Goal: Task Accomplishment & Management: Manage account settings

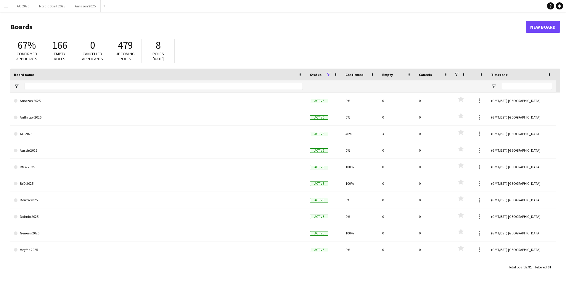
click at [6, 7] on app-icon "Menu" at bounding box center [6, 6] width 5 height 5
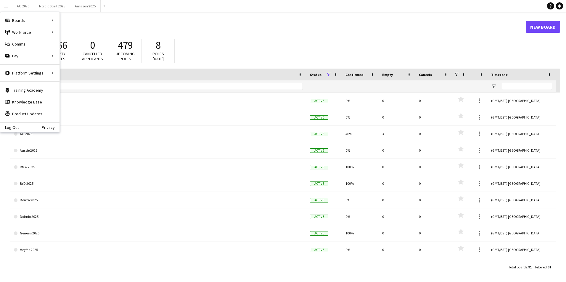
click at [208, 30] on h1 "Boards" at bounding box center [267, 26] width 515 height 9
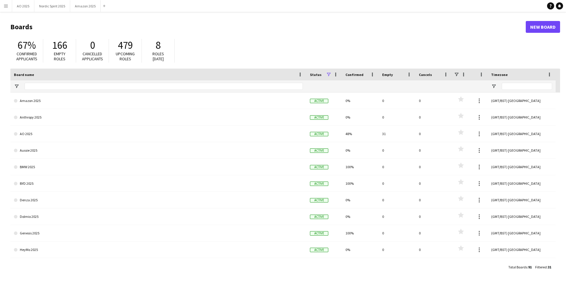
click at [5, 8] on app-icon "Menu" at bounding box center [6, 6] width 5 height 5
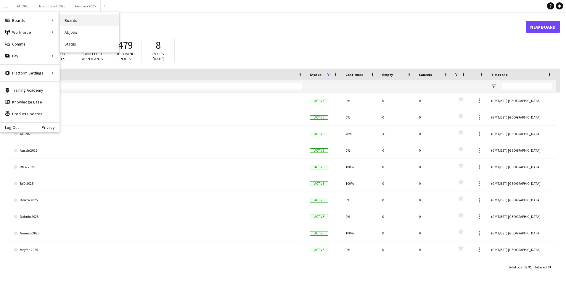
click at [67, 22] on link "Boards" at bounding box center [89, 21] width 59 height 12
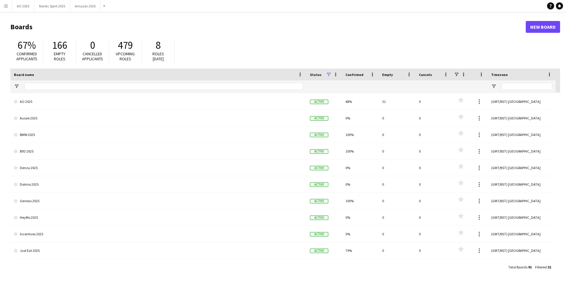
scroll to position [38, 0]
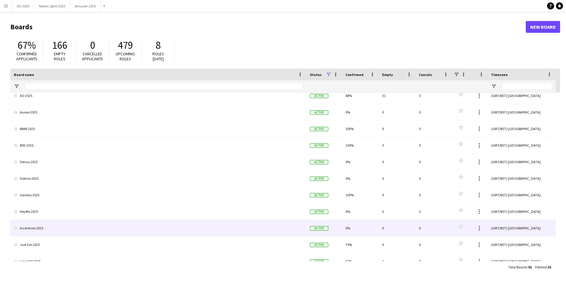
click at [70, 228] on link "Incentives 2025" at bounding box center [158, 228] width 289 height 17
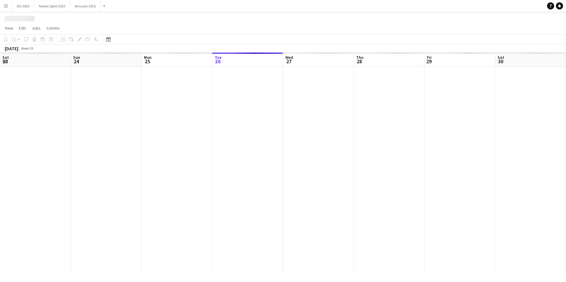
scroll to position [0, 141]
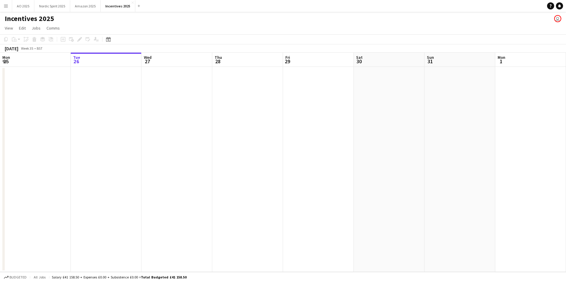
click at [70, 228] on app-date-cell at bounding box center [35, 169] width 71 height 205
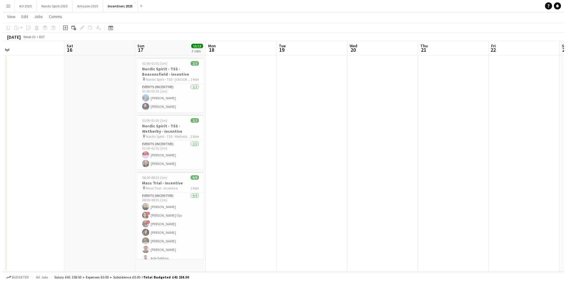
scroll to position [0, 0]
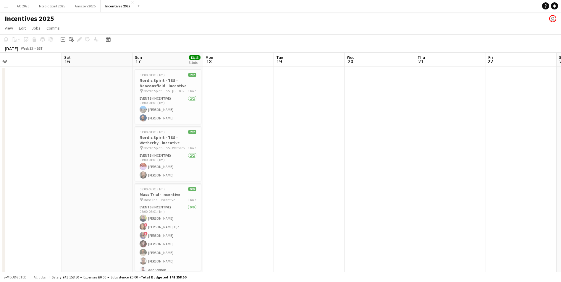
click at [7, 5] on app-icon "Menu" at bounding box center [6, 6] width 5 height 5
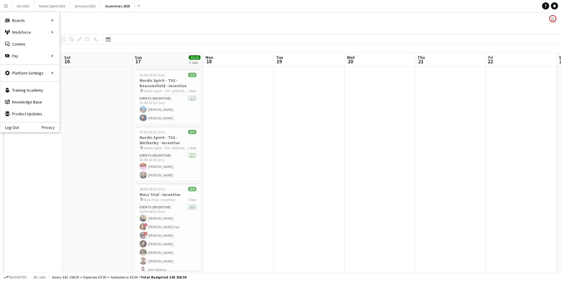
click at [279, 26] on app-page-menu "View Day view expanded Day view collapsed Month view Date picker Jump to today …" at bounding box center [280, 28] width 561 height 11
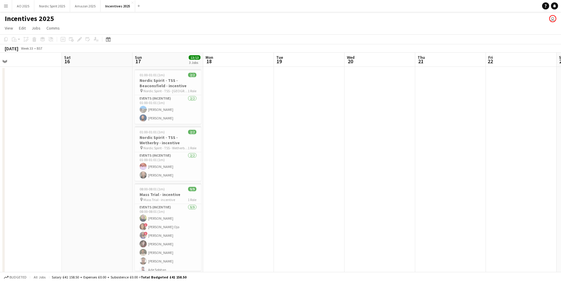
click at [2, 7] on button "Menu" at bounding box center [6, 6] width 12 height 12
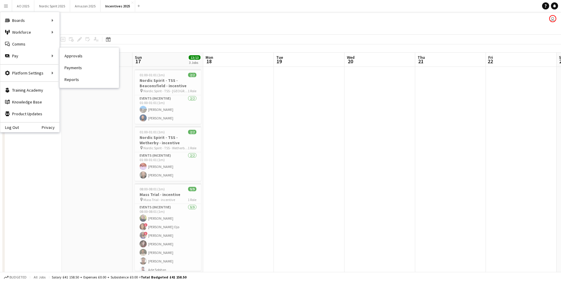
click at [71, 57] on link "Approvals" at bounding box center [89, 56] width 59 height 12
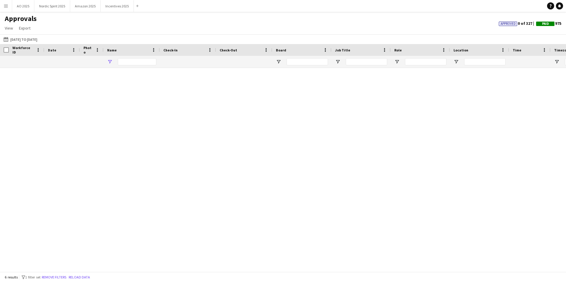
type input "*****"
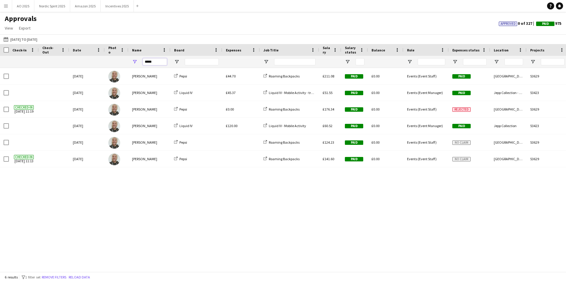
drag, startPoint x: 142, startPoint y: 63, endPoint x: 83, endPoint y: 69, distance: 59.2
click at [83, 69] on div "Date Photo Name" at bounding box center [283, 158] width 566 height 228
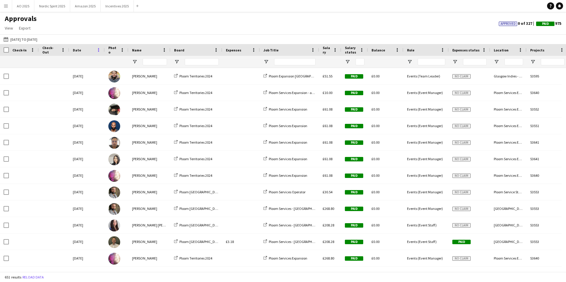
click at [98, 50] on span at bounding box center [98, 49] width 5 height 5
click at [155, 27] on div "Approvals View Customise view Customise filters Reset Filters Reset View Reset …" at bounding box center [283, 24] width 566 height 20
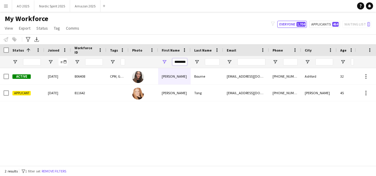
scroll to position [0, 1]
click at [186, 61] on input "********" at bounding box center [180, 61] width 15 height 7
type input "*"
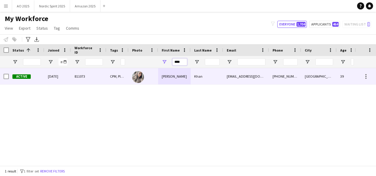
type input "****"
click at [178, 75] on div "Shehla" at bounding box center [174, 76] width 33 height 16
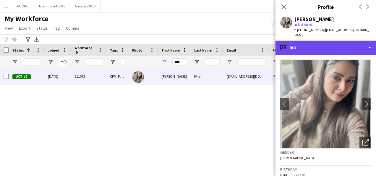
click at [317, 41] on div "profile Bio" at bounding box center [326, 48] width 101 height 14
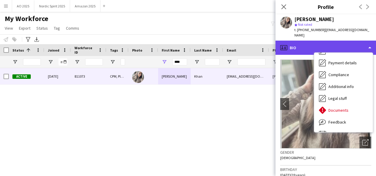
scroll to position [79, 0]
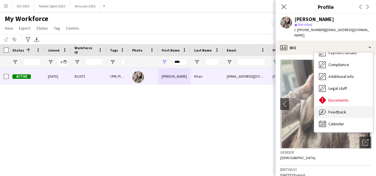
click at [340, 109] on span "Feedback" at bounding box center [338, 111] width 18 height 5
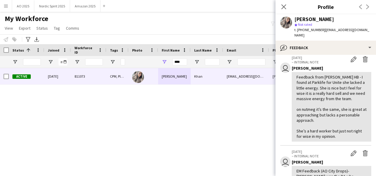
scroll to position [0, 0]
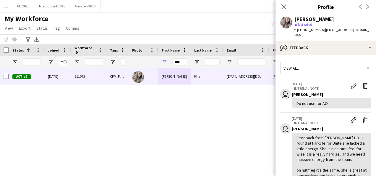
drag, startPoint x: 285, startPoint y: 7, endPoint x: 240, endPoint y: 78, distance: 84.1
click at [285, 8] on icon "Close pop-in" at bounding box center [284, 6] width 5 height 5
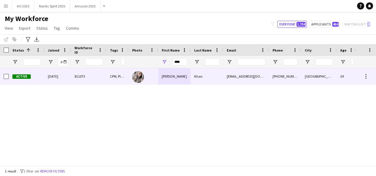
drag, startPoint x: 173, startPoint y: 79, endPoint x: 183, endPoint y: 78, distance: 9.5
click at [173, 79] on div "Shehla" at bounding box center [174, 76] width 33 height 16
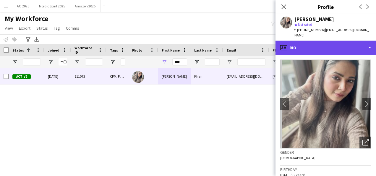
click at [311, 45] on div "profile Bio" at bounding box center [326, 48] width 101 height 14
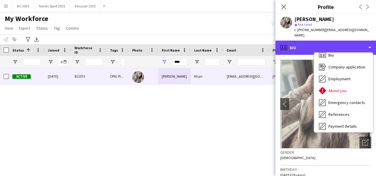
scroll to position [79, 0]
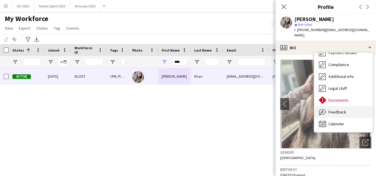
click at [350, 107] on div "Feedback Feedback" at bounding box center [344, 112] width 59 height 12
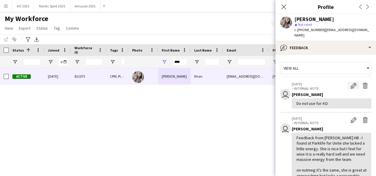
click at [351, 83] on app-icon "Edit internal note" at bounding box center [354, 86] width 6 height 6
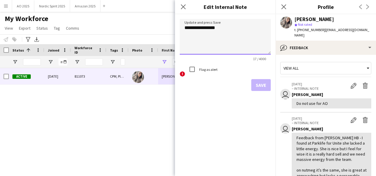
click at [246, 30] on textarea "**********" at bounding box center [225, 37] width 91 height 36
paste textarea "**********"
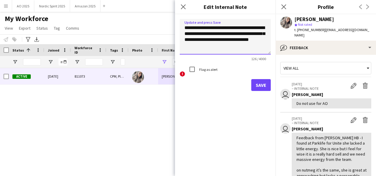
click at [230, 29] on textarea "**********" at bounding box center [225, 37] width 91 height 36
click at [233, 47] on textarea "**********" at bounding box center [225, 37] width 91 height 36
type textarea "**********"
click at [211, 70] on label "Flag as alert" at bounding box center [208, 69] width 20 height 4
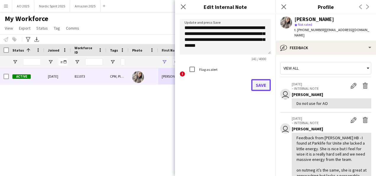
drag, startPoint x: 255, startPoint y: 86, endPoint x: 255, endPoint y: 90, distance: 3.9
click at [255, 87] on button "Save" at bounding box center [262, 85] width 20 height 12
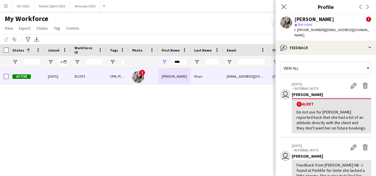
drag, startPoint x: 283, startPoint y: 8, endPoint x: 282, endPoint y: 14, distance: 6.0
click at [283, 8] on icon "Close pop-in" at bounding box center [284, 6] width 5 height 5
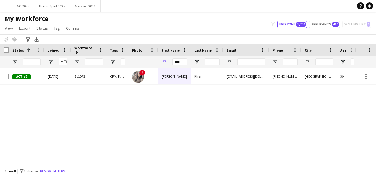
click at [247, 115] on div "Active 22-01-2024 811073 CPM, Ploom ! Shehla Khan khanshehlaaa@gmail.com +44744…" at bounding box center [177, 114] width 355 height 93
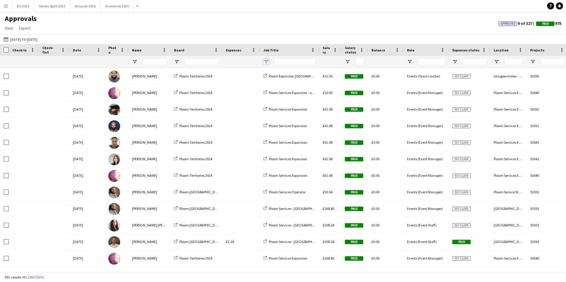
click at [266, 60] on span "Open Filter Menu" at bounding box center [265, 61] width 5 height 5
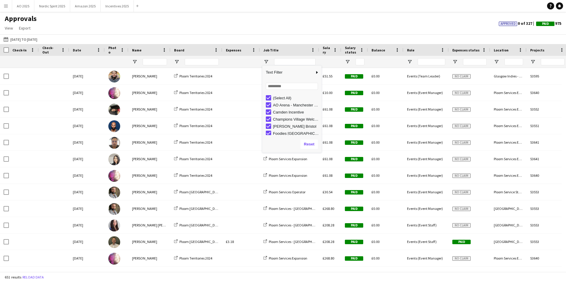
click at [229, 36] on div "[DATE] to [DATE] [DATE] to [DATE] [DATE] This Week This Month [DATE] Last Week …" at bounding box center [283, 39] width 566 height 10
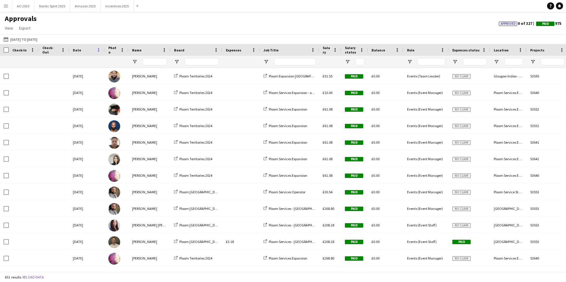
click at [98, 51] on span at bounding box center [98, 49] width 5 height 5
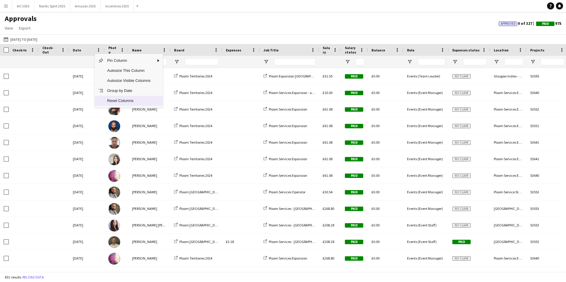
click at [123, 101] on span "Reset Columns" at bounding box center [129, 101] width 50 height 10
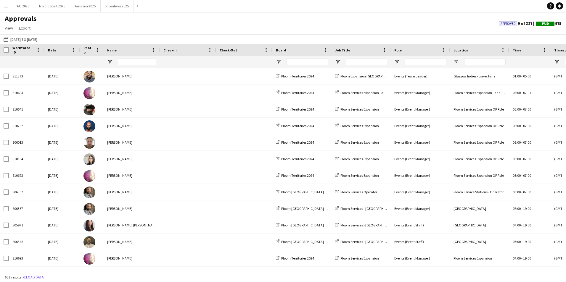
click at [161, 20] on div "Approvals View Customise view Customise filters Reset Filters Reset View Reset …" at bounding box center [283, 24] width 566 height 20
click at [36, 278] on button "Reload data" at bounding box center [33, 277] width 24 height 7
click at [34, 40] on button "[DATE] to [DATE] [DATE] to [DATE]" at bounding box center [20, 39] width 36 height 7
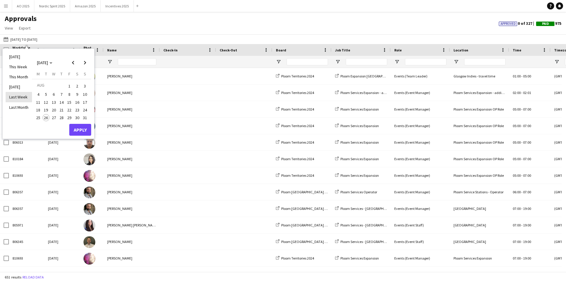
click at [18, 94] on li "Last Week" at bounding box center [19, 97] width 26 height 10
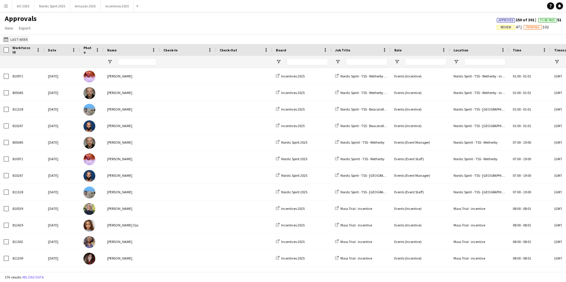
click at [19, 40] on button "[DATE] to [DATE] Last Week" at bounding box center [15, 39] width 27 height 7
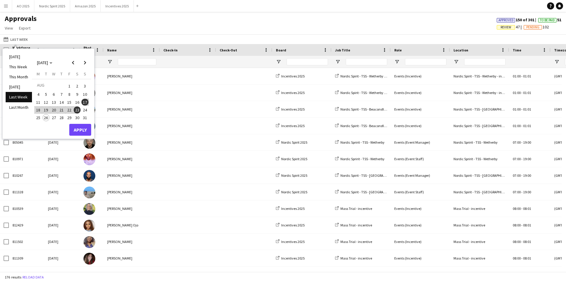
click at [38, 110] on span "18" at bounding box center [38, 110] width 7 height 7
click at [87, 112] on span "24" at bounding box center [84, 110] width 7 height 7
click at [38, 110] on span "18" at bounding box center [38, 110] width 7 height 7
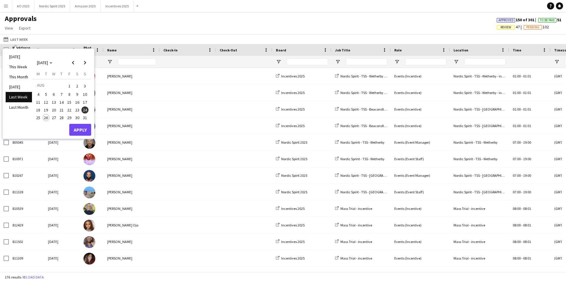
click at [38, 110] on span "18" at bounding box center [38, 110] width 7 height 7
click at [86, 112] on span "24" at bounding box center [84, 110] width 7 height 7
click at [71, 61] on span "Previous month" at bounding box center [73, 63] width 12 height 12
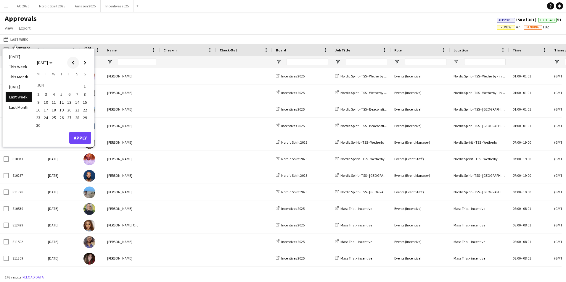
click at [71, 61] on span "Previous month" at bounding box center [73, 63] width 12 height 12
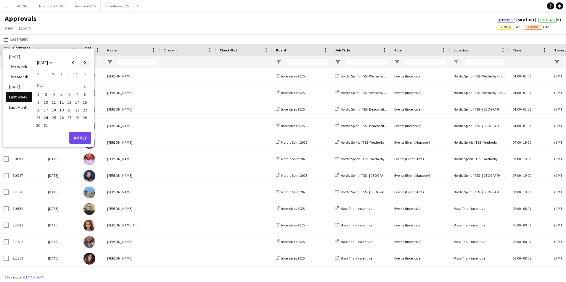
click at [86, 65] on span "Next month" at bounding box center [85, 63] width 12 height 12
click at [57, 92] on span "1" at bounding box center [53, 93] width 7 height 7
click at [88, 65] on span "Next month" at bounding box center [85, 63] width 12 height 12
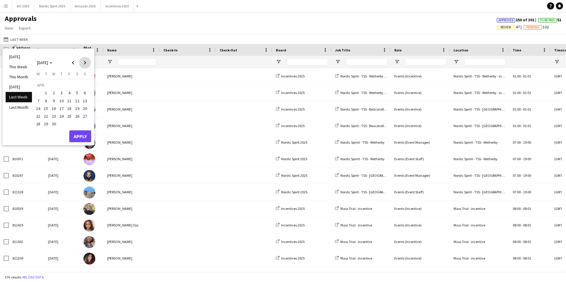
click at [88, 65] on span "Next month" at bounding box center [85, 63] width 12 height 12
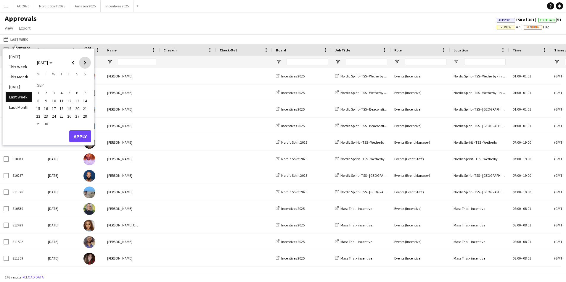
click at [88, 65] on span "Next month" at bounding box center [85, 63] width 12 height 12
click at [75, 62] on span "Previous month" at bounding box center [73, 63] width 12 height 12
click at [85, 110] on span "24" at bounding box center [84, 110] width 7 height 7
click at [82, 134] on button "Apply" at bounding box center [80, 130] width 22 height 12
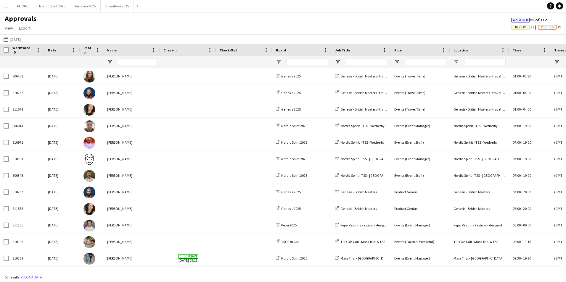
click at [14, 41] on button "[DATE] to [DATE] [DATE]" at bounding box center [12, 39] width 20 height 7
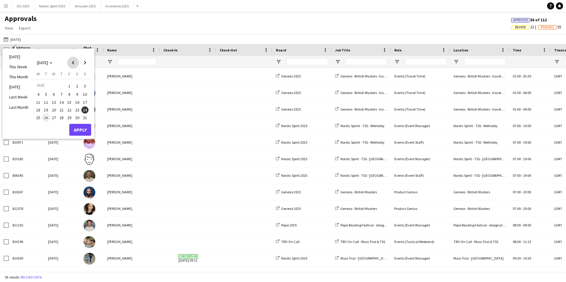
click at [74, 63] on span "Previous month" at bounding box center [73, 63] width 12 height 12
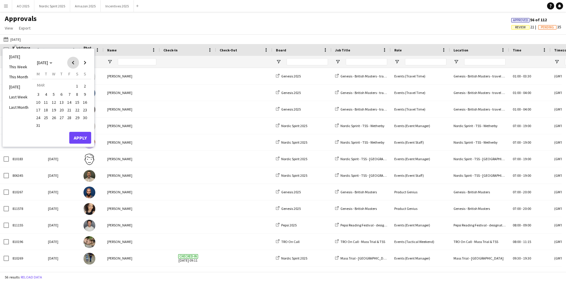
click at [74, 63] on span "Previous month" at bounding box center [73, 63] width 12 height 12
click at [53, 93] on span "1" at bounding box center [53, 93] width 7 height 7
click at [86, 65] on span "Next month" at bounding box center [85, 63] width 12 height 12
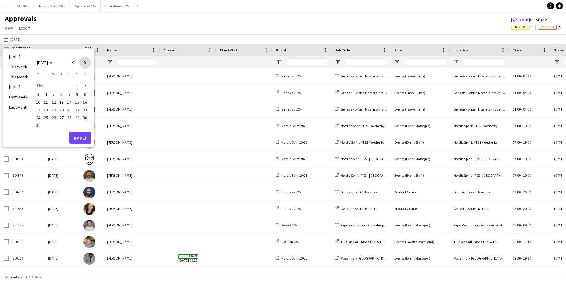
click at [86, 65] on span "Next month" at bounding box center [85, 63] width 12 height 12
click at [86, 66] on span "Next month" at bounding box center [85, 63] width 12 height 12
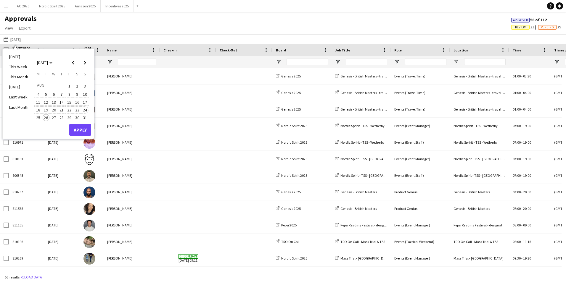
click at [86, 110] on span "24" at bounding box center [84, 110] width 7 height 7
click at [81, 130] on button "Apply" at bounding box center [80, 130] width 22 height 12
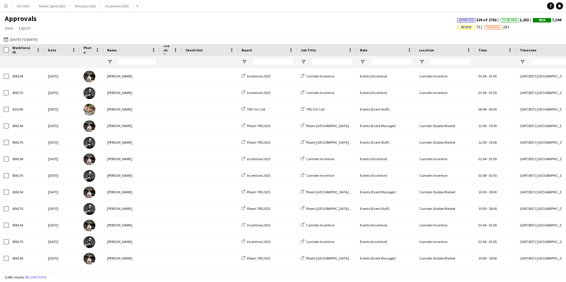
drag, startPoint x: 215, startPoint y: 51, endPoint x: 181, endPoint y: 52, distance: 34.3
click at [181, 52] on div at bounding box center [181, 50] width 2 height 12
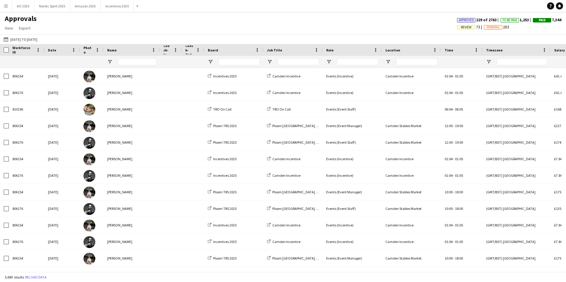
drag, startPoint x: 236, startPoint y: 50, endPoint x: 203, endPoint y: 53, distance: 33.9
click at [203, 53] on div at bounding box center [204, 50] width 2 height 12
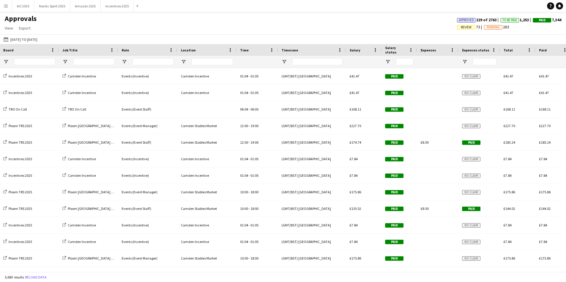
scroll to position [0, 215]
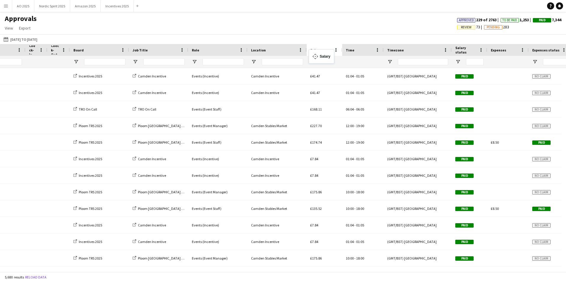
drag, startPoint x: 431, startPoint y: 49, endPoint x: 312, endPoint y: 53, distance: 119.6
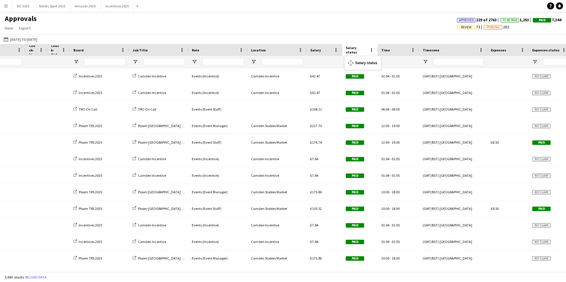
drag, startPoint x: 461, startPoint y: 49, endPoint x: 347, endPoint y: 59, distance: 114.7
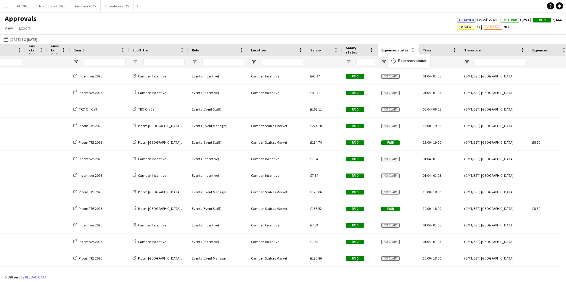
drag, startPoint x: 533, startPoint y: 49, endPoint x: 394, endPoint y: 59, distance: 139.5
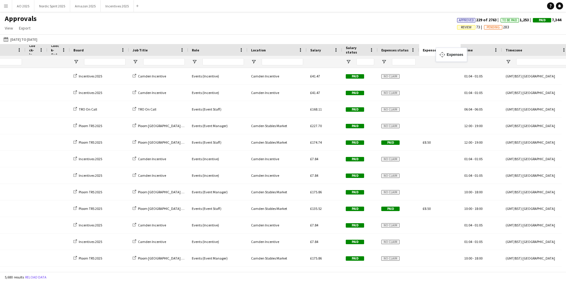
drag, startPoint x: 523, startPoint y: 48, endPoint x: 435, endPoint y: 52, distance: 88.3
drag, startPoint x: 271, startPoint y: 272, endPoint x: 307, endPoint y: 271, distance: 36.4
click at [310, 273] on div "5,680 results Reload data" at bounding box center [283, 277] width 566 height 10
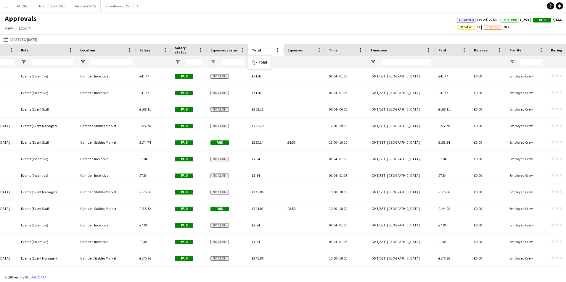
drag, startPoint x: 411, startPoint y: 54, endPoint x: 251, endPoint y: 59, distance: 160.5
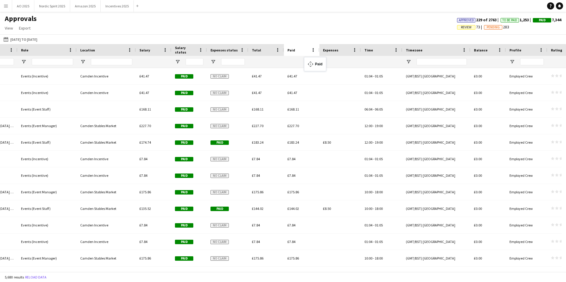
drag, startPoint x: 449, startPoint y: 51, endPoint x: 307, endPoint y: 61, distance: 142.7
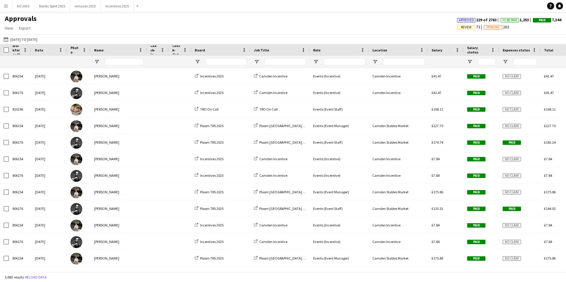
drag, startPoint x: 43, startPoint y: 51, endPoint x: 30, endPoint y: 51, distance: 13.0
click at [30, 51] on div at bounding box center [31, 50] width 2 height 12
click at [65, 50] on div "Date" at bounding box center [49, 50] width 36 height 12
click at [67, 52] on div "Photo" at bounding box center [79, 50] width 24 height 12
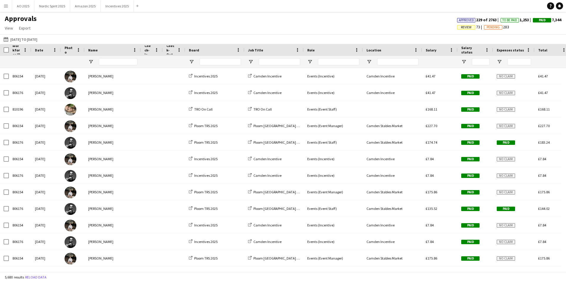
drag, startPoint x: 66, startPoint y: 50, endPoint x: 60, endPoint y: 50, distance: 5.9
click at [60, 50] on div at bounding box center [60, 50] width 2 height 12
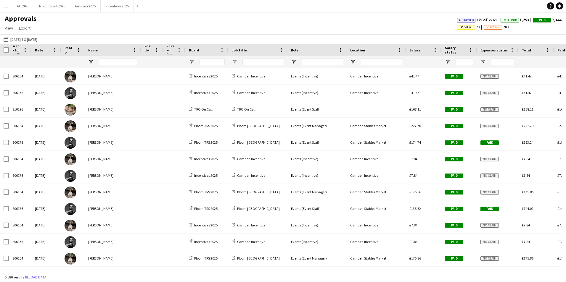
drag, startPoint x: 244, startPoint y: 51, endPoint x: 228, endPoint y: 49, distance: 16.4
click at [228, 49] on div at bounding box center [228, 50] width 2 height 12
click at [513, 51] on span at bounding box center [511, 49] width 5 height 5
click at [522, 39] on div "[DATE] to [DATE] [DATE] to [DATE] [DATE] This Week This Month [DATE] Last Week …" at bounding box center [283, 39] width 566 height 10
click at [483, 62] on span "Open Filter Menu" at bounding box center [482, 61] width 5 height 5
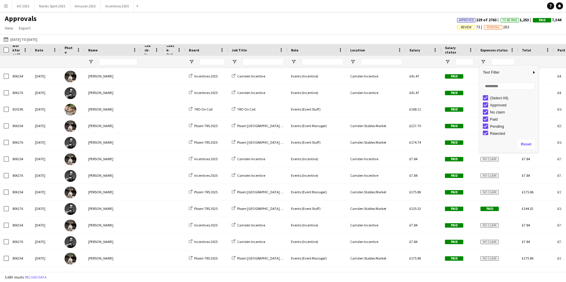
click at [497, 96] on div "(Select All)" at bounding box center [513, 98] width 47 height 4
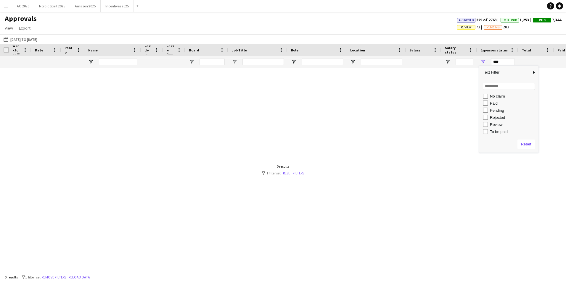
click at [493, 127] on div "Review" at bounding box center [513, 125] width 47 height 4
type input "**********"
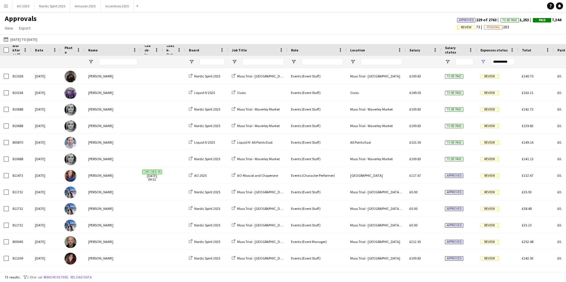
click at [446, 38] on div "[DATE] to [DATE] [DATE] to [DATE] [DATE] This Week This Month [DATE] Last Week …" at bounding box center [283, 39] width 566 height 10
click at [235, 59] on span "Open Filter Menu" at bounding box center [234, 61] width 5 height 5
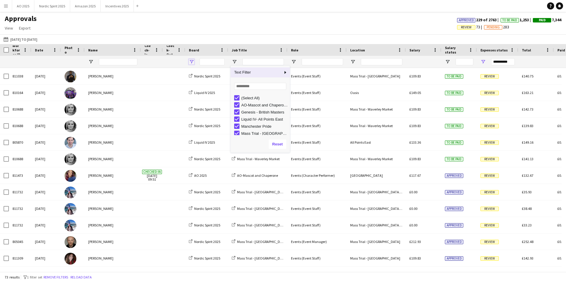
click at [192, 62] on span "Open Filter Menu" at bounding box center [191, 61] width 5 height 5
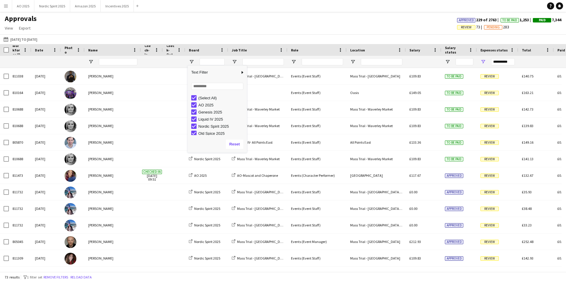
click at [199, 98] on div "(Select All)" at bounding box center [221, 98] width 47 height 4
type input "***"
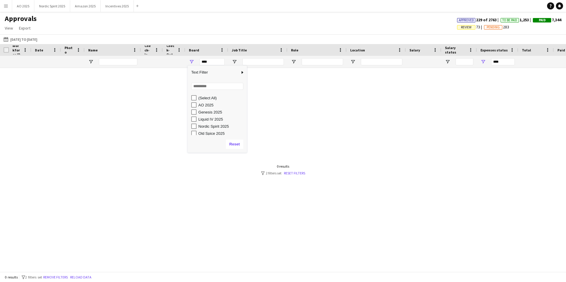
click at [198, 106] on div "AO 2025" at bounding box center [221, 105] width 47 height 4
type input "**********"
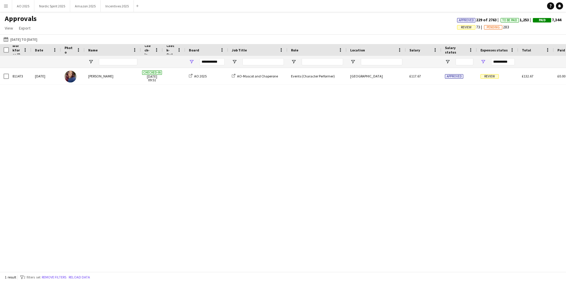
click at [342, 107] on div "811473 [DATE] [PERSON_NAME] Checked-in [DATE] 09:51 AO 2025 AO-Mascot and Chape…" at bounding box center [283, 167] width 566 height 199
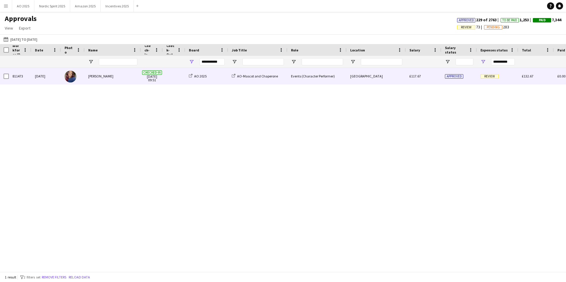
click at [482, 77] on span "Review" at bounding box center [489, 76] width 18 height 4
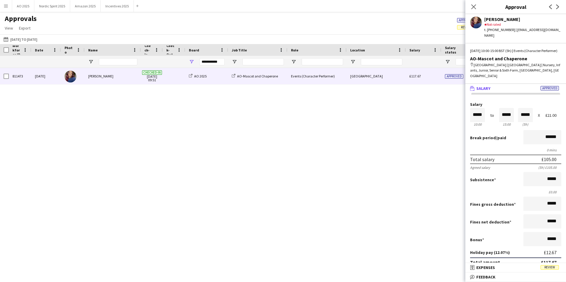
click at [493, 267] on span "Expenses" at bounding box center [485, 267] width 19 height 5
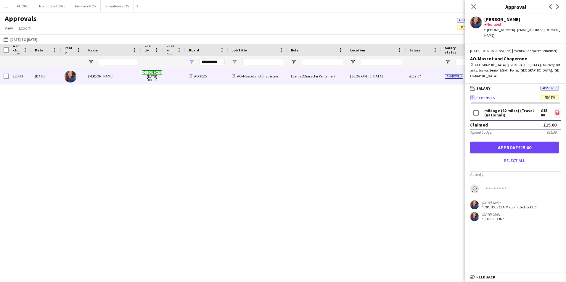
click at [557, 114] on icon "file-image" at bounding box center [557, 112] width 5 height 5
click at [488, 147] on button "Approve £15.00" at bounding box center [514, 148] width 89 height 12
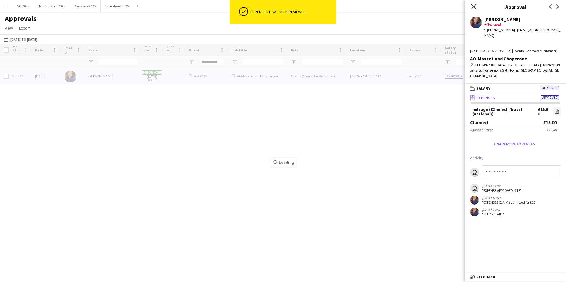
click at [473, 9] on icon "Close pop-in" at bounding box center [474, 7] width 6 height 6
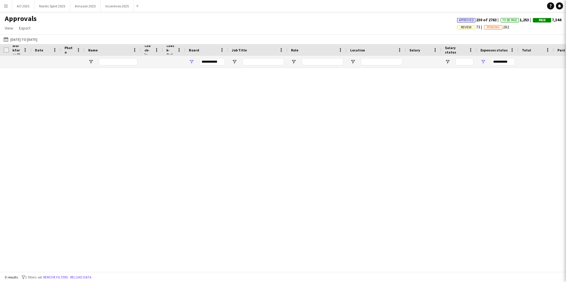
type input "***"
click at [192, 59] on span "Open Filter Menu" at bounding box center [191, 61] width 5 height 5
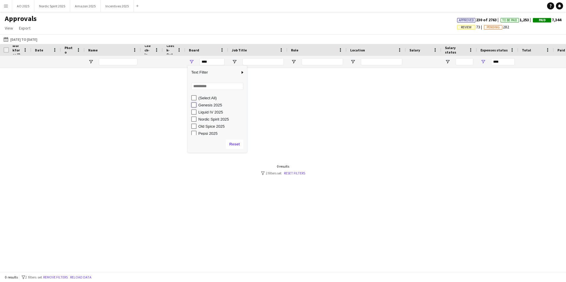
type input "**********"
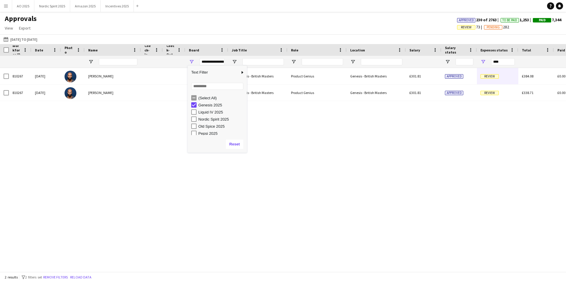
type input "**********"
click at [303, 122] on div "810267 [DATE] [PERSON_NAME] Genesis 2025 Genesis - British Masters Product Geni…" at bounding box center [283, 167] width 566 height 199
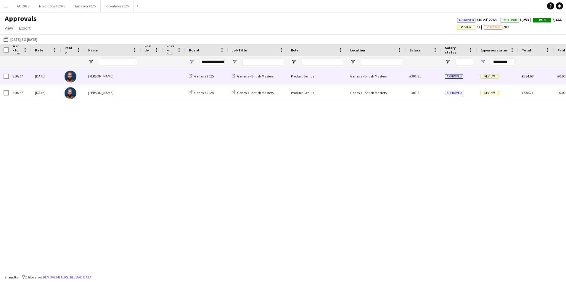
click at [490, 73] on div "Review" at bounding box center [497, 76] width 41 height 16
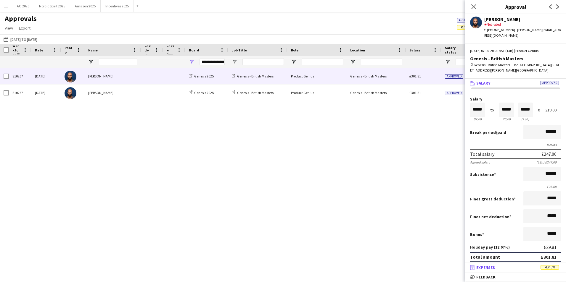
click at [513, 265] on mat-panel-title "receipt Expenses Review" at bounding box center [514, 267] width 98 height 5
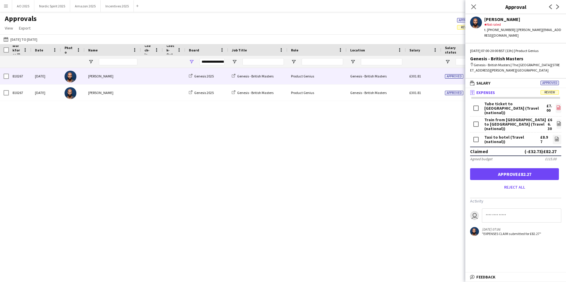
click at [556, 104] on link "file-image" at bounding box center [559, 108] width 6 height 9
click at [556, 121] on icon "file-image" at bounding box center [558, 123] width 5 height 5
click at [554, 137] on icon "file-image" at bounding box center [556, 139] width 5 height 5
click at [493, 168] on button "Approve £82.27" at bounding box center [514, 174] width 89 height 12
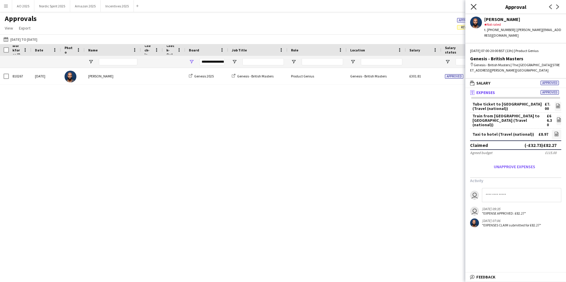
click at [474, 7] on icon at bounding box center [474, 7] width 6 height 6
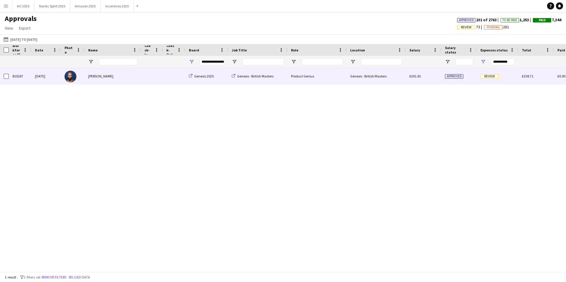
click at [488, 78] on span "Review" at bounding box center [489, 76] width 18 height 4
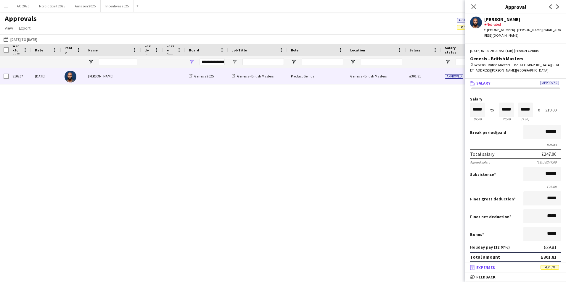
click at [514, 269] on mat-panel-title "receipt Expenses Review" at bounding box center [514, 267] width 98 height 5
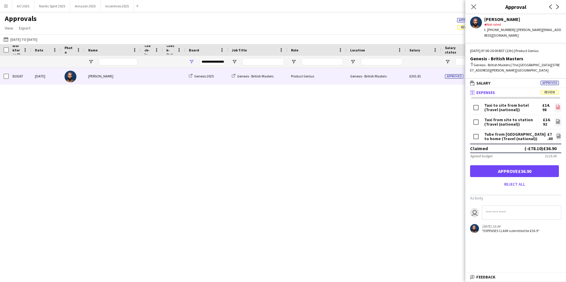
click at [556, 105] on icon "file-image" at bounding box center [558, 107] width 5 height 5
click at [556, 120] on app-icon "file-image" at bounding box center [558, 122] width 5 height 6
click at [556, 103] on link "file-image" at bounding box center [557, 107] width 7 height 9
click at [556, 133] on link "file-image" at bounding box center [558, 136] width 5 height 9
click at [490, 166] on button "Approve £36.90" at bounding box center [514, 171] width 89 height 12
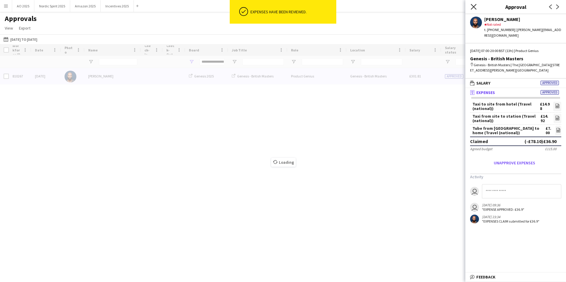
type input "***"
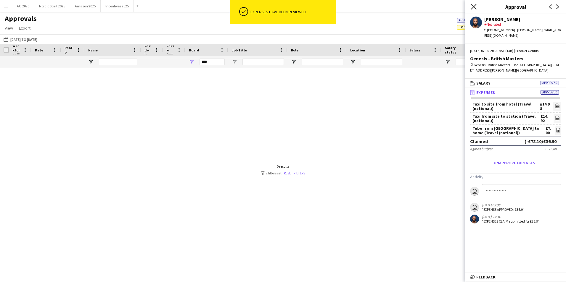
click at [471, 7] on icon "Close pop-in" at bounding box center [474, 7] width 6 height 6
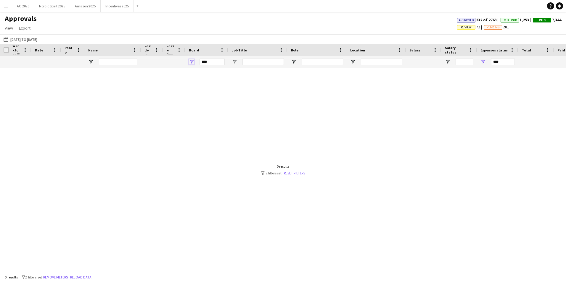
click at [191, 62] on span "Open Filter Menu" at bounding box center [191, 61] width 5 height 5
type input "**********"
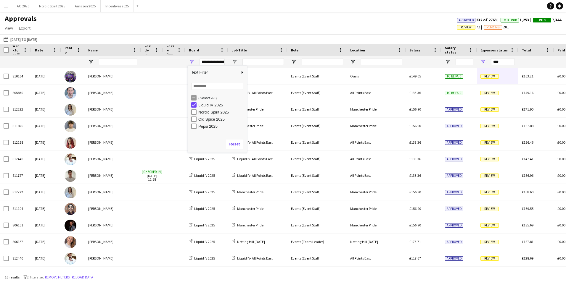
type input "**********"
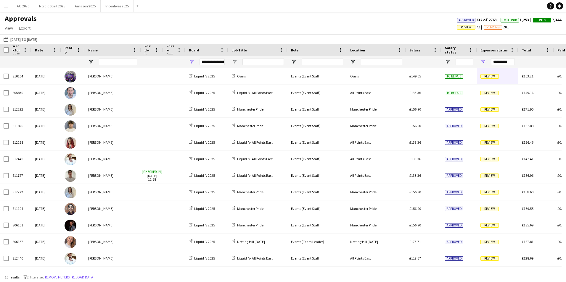
click at [427, 34] on div "[DATE] to [DATE] [DATE] to [DATE] [DATE] This Week This Month [DATE] Last Week …" at bounding box center [283, 39] width 566 height 10
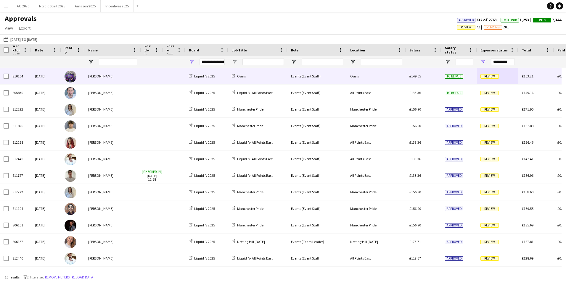
click at [487, 77] on span "Review" at bounding box center [489, 76] width 18 height 4
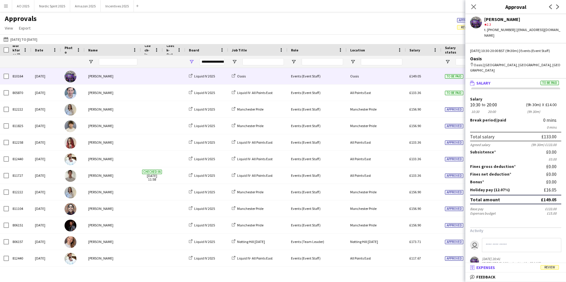
click at [506, 267] on mat-panel-title "receipt Expenses Review" at bounding box center [514, 267] width 98 height 5
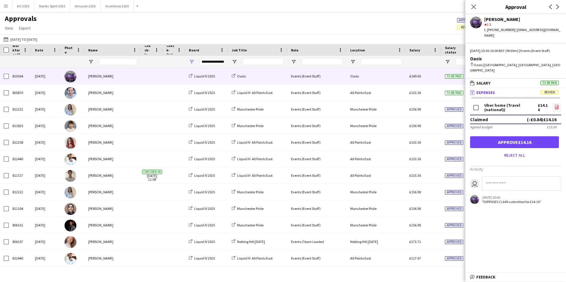
click at [552, 104] on link "file-image" at bounding box center [556, 107] width 9 height 9
click at [485, 139] on button "Approve £14.16" at bounding box center [514, 142] width 89 height 12
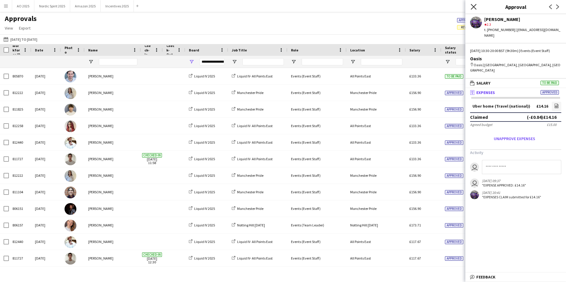
click at [474, 8] on icon "Close pop-in" at bounding box center [474, 7] width 6 height 6
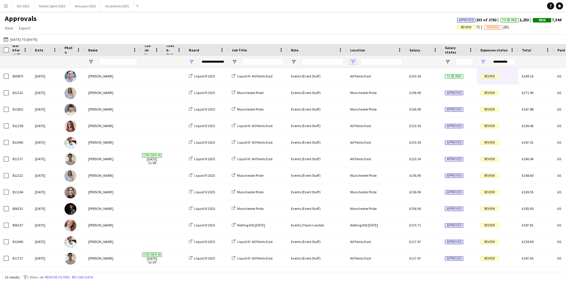
click at [351, 60] on span "Open Filter Menu" at bounding box center [352, 61] width 5 height 5
type input "***"
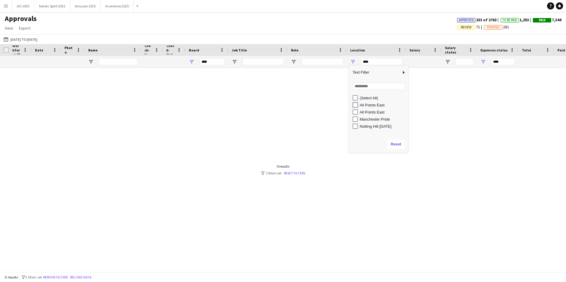
type input "**********"
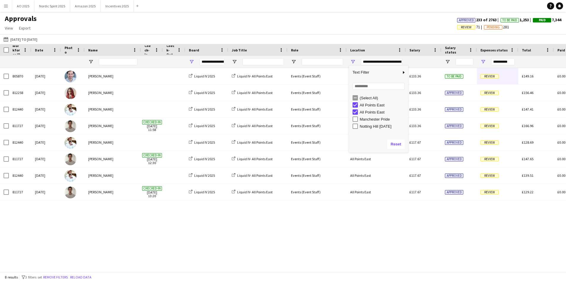
click at [362, 224] on div "805870 [DATE] [PERSON_NAME] Liquid IV 2025 Liquid IV- All Points East Events (E…" at bounding box center [283, 167] width 566 height 199
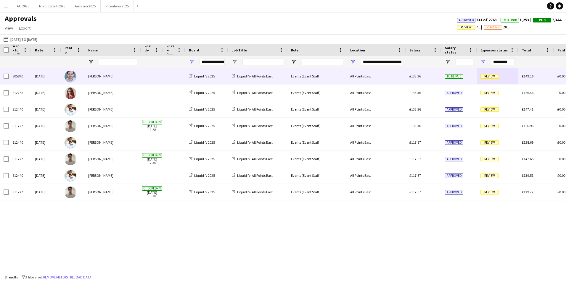
click at [486, 78] on span "Review" at bounding box center [489, 76] width 18 height 4
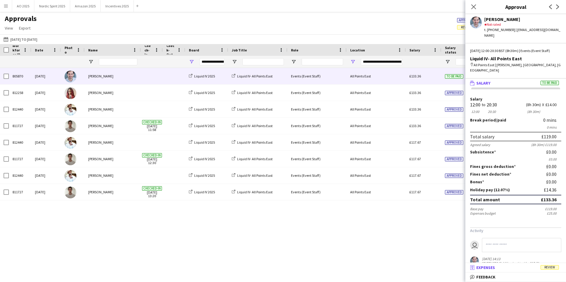
click at [491, 265] on span "Expenses" at bounding box center [485, 267] width 19 height 5
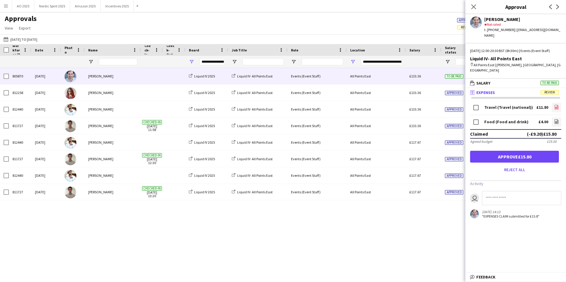
click at [554, 105] on icon "file-image" at bounding box center [556, 107] width 5 height 5
click at [554, 118] on link "file-image" at bounding box center [556, 122] width 9 height 9
click at [479, 152] on button "Approve £15.80" at bounding box center [514, 157] width 89 height 12
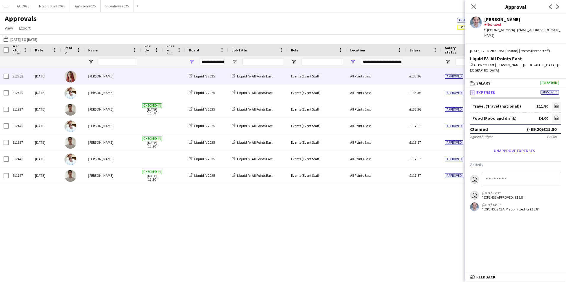
click at [433, 82] on div "£133.36" at bounding box center [424, 76] width 36 height 16
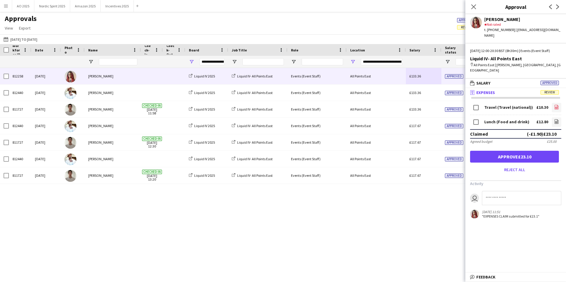
click at [554, 108] on icon "file-image" at bounding box center [556, 107] width 5 height 5
click at [555, 120] on icon at bounding box center [557, 121] width 4 height 4
click at [483, 159] on button "Approve £23.10" at bounding box center [514, 157] width 89 height 12
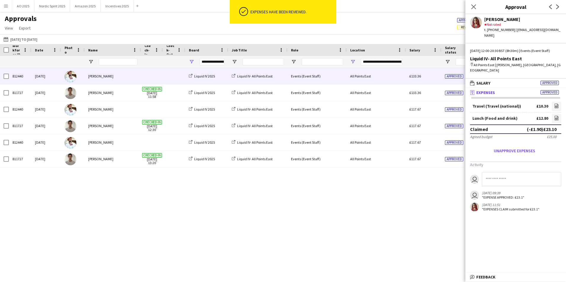
click at [436, 80] on div "£133.36" at bounding box center [424, 76] width 36 height 16
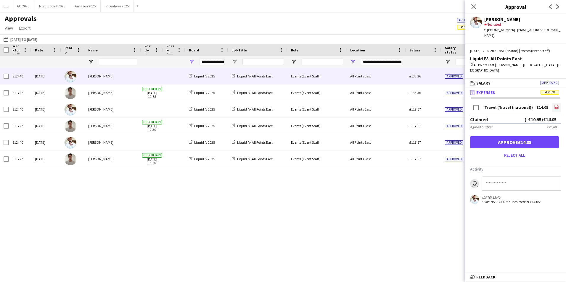
click at [555, 105] on icon at bounding box center [557, 107] width 4 height 4
click at [556, 107] on icon at bounding box center [556, 108] width 2 height 2
click at [492, 136] on button "Approve £14.05" at bounding box center [514, 142] width 89 height 12
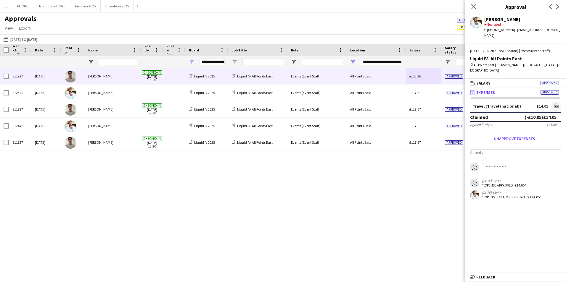
click at [427, 77] on div "£133.36" at bounding box center [424, 76] width 36 height 16
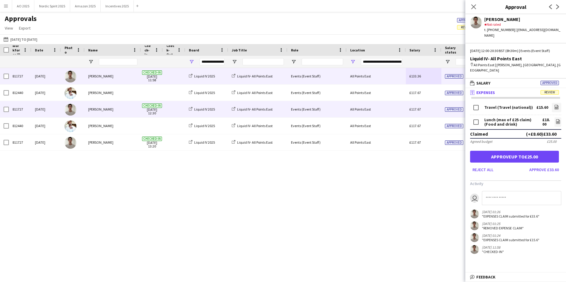
click at [397, 110] on div "All Points East" at bounding box center [376, 109] width 59 height 16
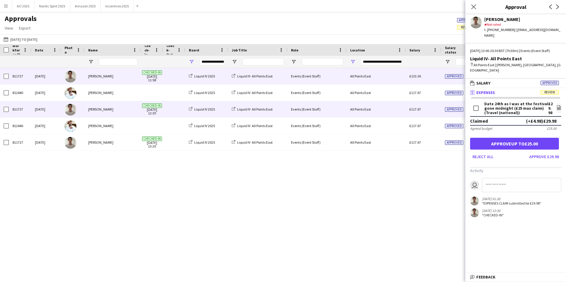
click at [388, 83] on div "All Points East" at bounding box center [376, 76] width 59 height 16
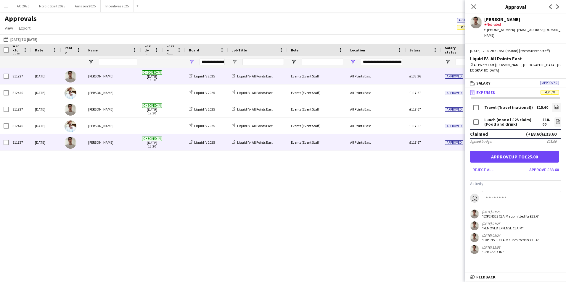
click at [391, 146] on div "All Points East" at bounding box center [376, 142] width 59 height 16
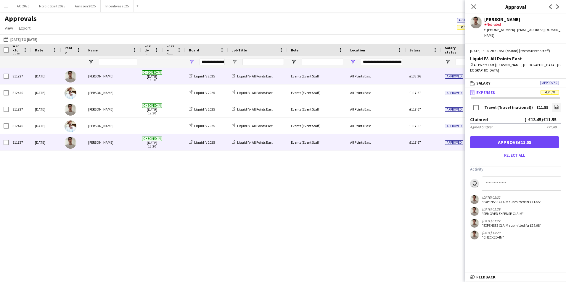
click at [393, 81] on div "All Points East" at bounding box center [376, 76] width 59 height 16
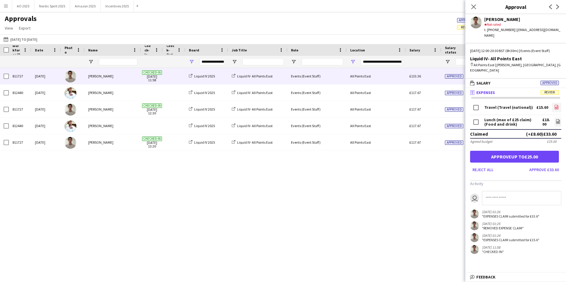
click at [554, 103] on link "file-image" at bounding box center [556, 107] width 9 height 9
click at [557, 119] on app-icon "file-image" at bounding box center [558, 122] width 5 height 6
click at [491, 154] on button "Approve up to £25.00" at bounding box center [514, 157] width 89 height 12
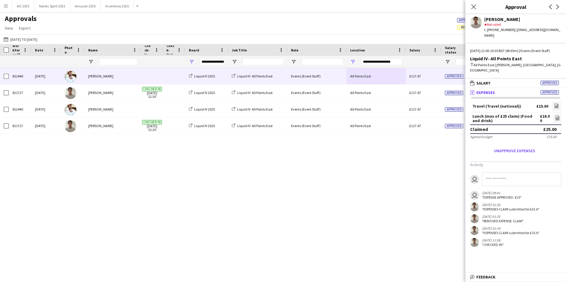
click at [407, 81] on div "£117.67" at bounding box center [424, 76] width 36 height 16
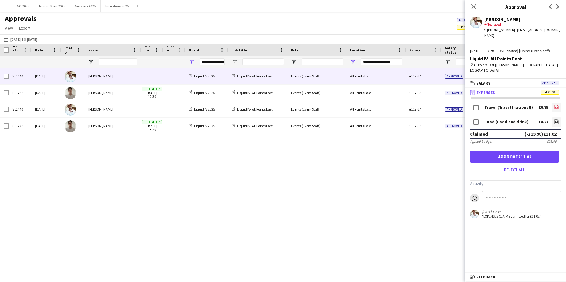
click at [558, 105] on icon at bounding box center [557, 107] width 4 height 4
click at [557, 119] on icon "file-image" at bounding box center [556, 121] width 5 height 5
click at [487, 153] on button "Approve £11.02" at bounding box center [514, 157] width 89 height 12
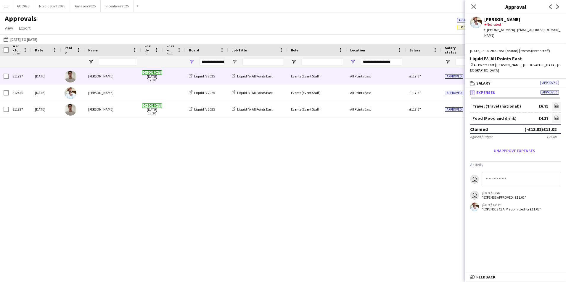
click at [444, 77] on div "Approved" at bounding box center [459, 76] width 36 height 16
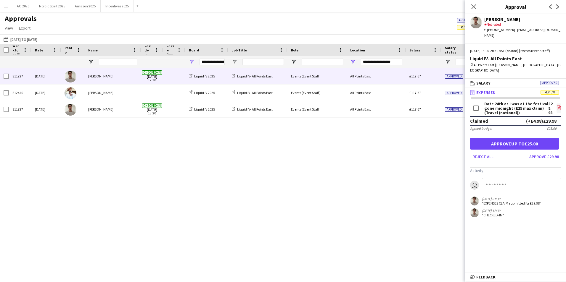
click at [561, 105] on icon "file-image" at bounding box center [558, 107] width 5 height 5
click at [481, 139] on button "Approve up to £25.00" at bounding box center [514, 144] width 89 height 12
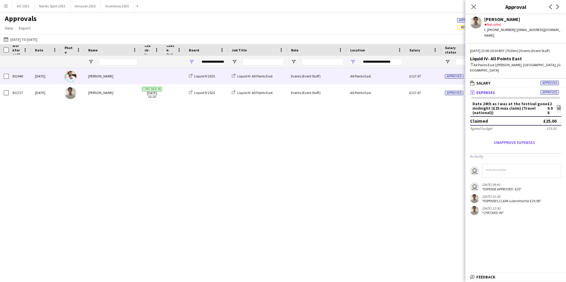
click at [438, 81] on div "£117.67" at bounding box center [424, 76] width 36 height 16
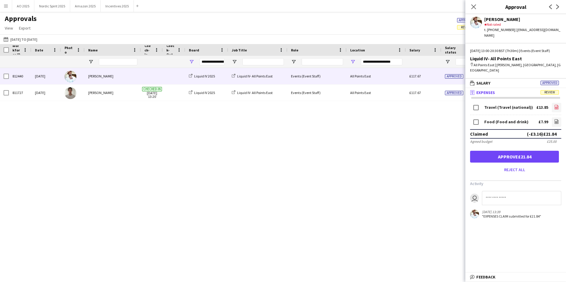
click at [554, 105] on link "file-image" at bounding box center [556, 107] width 9 height 9
click at [558, 121] on icon at bounding box center [556, 122] width 2 height 2
click at [484, 153] on button "Approve £21.84" at bounding box center [514, 157] width 89 height 12
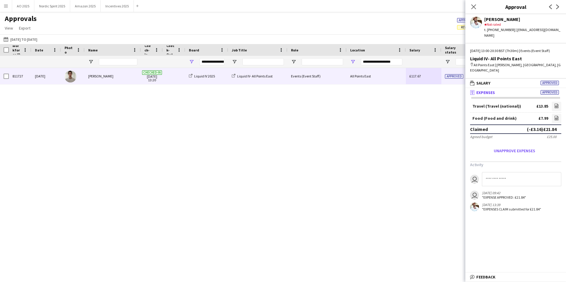
click at [411, 77] on span "£117.67" at bounding box center [415, 76] width 12 height 4
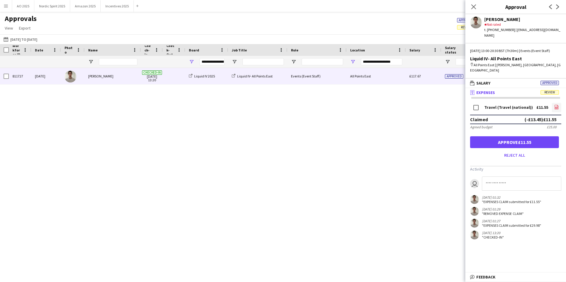
click at [559, 103] on link "file-image" at bounding box center [556, 107] width 9 height 9
click at [482, 139] on button "Approve £11.55" at bounding box center [514, 142] width 89 height 12
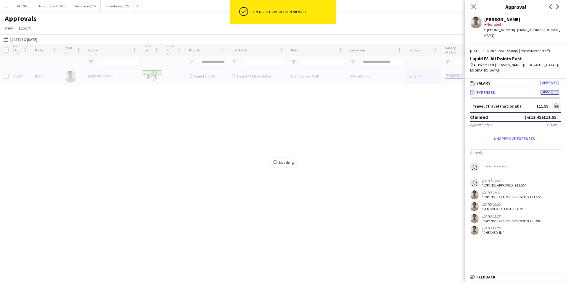
type input "***"
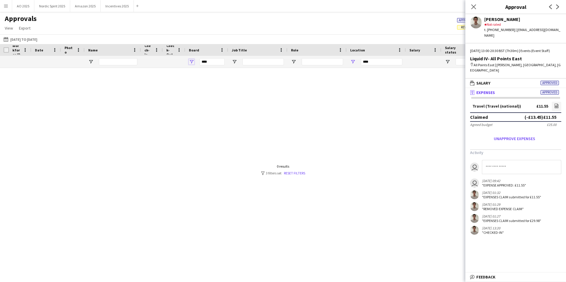
click at [192, 63] on span "Open Filter Menu" at bounding box center [191, 61] width 5 height 5
click at [395, 101] on div at bounding box center [283, 167] width 566 height 199
click at [353, 60] on span "Open Filter Menu" at bounding box center [352, 61] width 5 height 5
type input "**********"
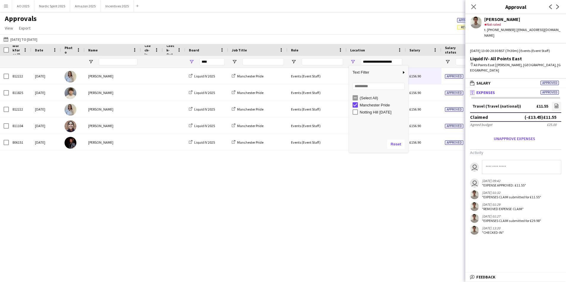
type input "**********"
click at [345, 184] on div "812222 [DATE] [PERSON_NAME] Liquid IV 2025 Manchester Pride Events (Event Staff…" at bounding box center [283, 167] width 566 height 199
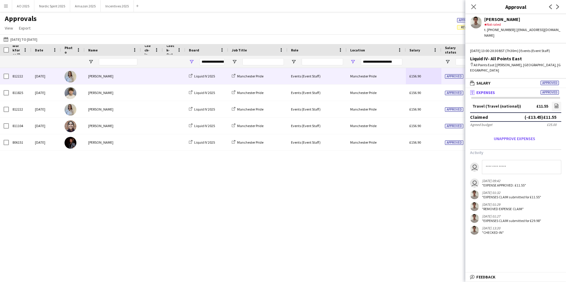
click at [410, 78] on span "£156.90" at bounding box center [415, 76] width 12 height 4
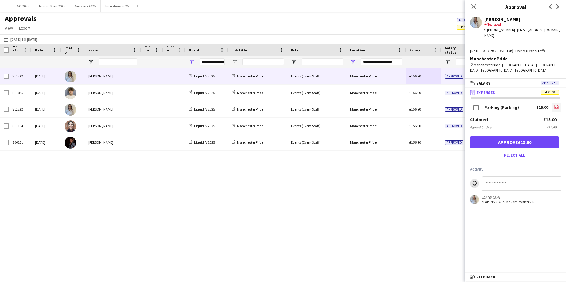
click at [557, 105] on icon "file-image" at bounding box center [556, 107] width 5 height 5
click at [485, 136] on button "Approve £15.00" at bounding box center [514, 142] width 89 height 12
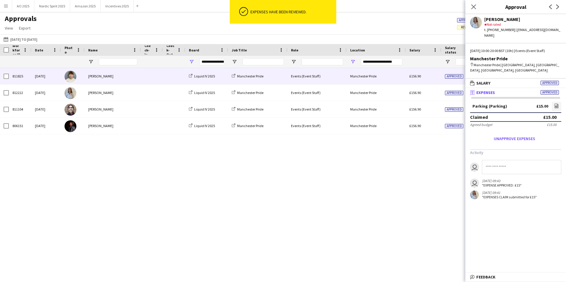
click at [442, 82] on div "Approved" at bounding box center [459, 76] width 36 height 16
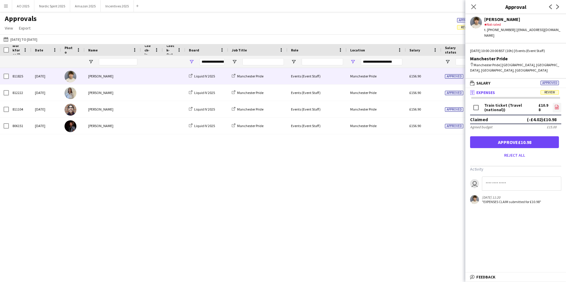
click at [559, 105] on app-icon "file-image" at bounding box center [556, 108] width 5 height 6
click at [478, 136] on button "Approve £10.98" at bounding box center [514, 142] width 89 height 12
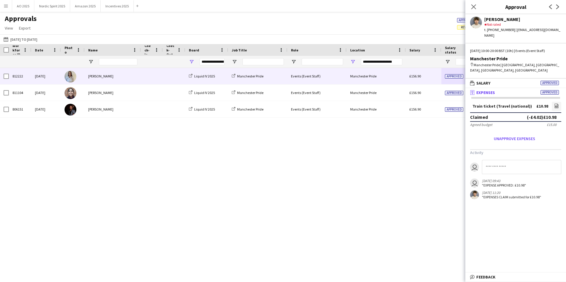
click at [437, 78] on div "£156.90" at bounding box center [424, 76] width 36 height 16
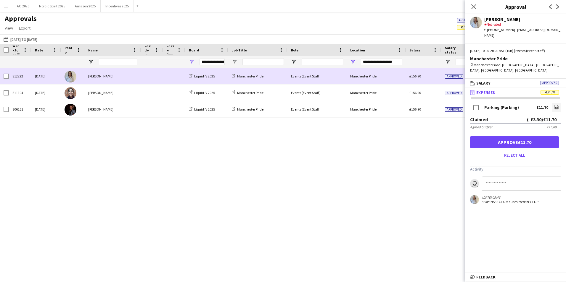
click at [440, 78] on div "£156.90" at bounding box center [424, 76] width 36 height 16
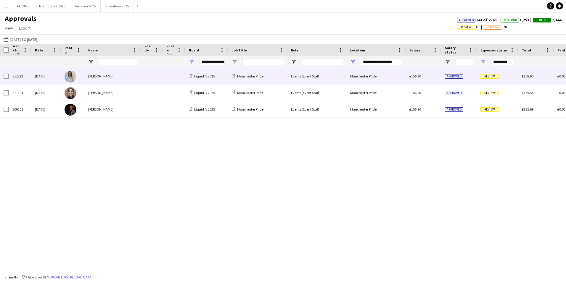
click at [440, 78] on div "£156.90" at bounding box center [424, 76] width 36 height 16
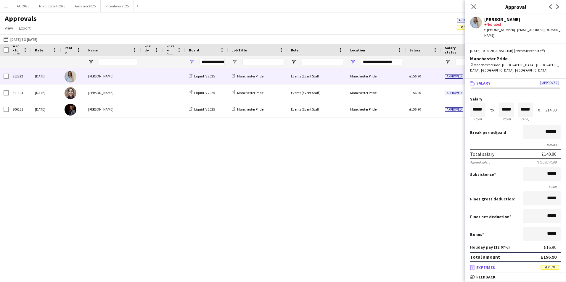
click at [522, 266] on mat-panel-title "receipt Expenses Review" at bounding box center [514, 267] width 98 height 5
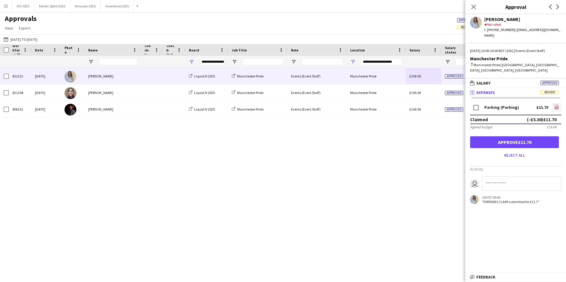
click at [554, 105] on app-icon "file-image" at bounding box center [556, 108] width 5 height 6
click at [484, 136] on button "Approve £11.70" at bounding box center [514, 142] width 89 height 12
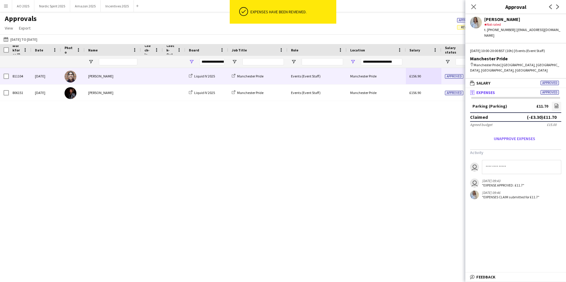
click at [450, 79] on div "Approved" at bounding box center [459, 76] width 36 height 16
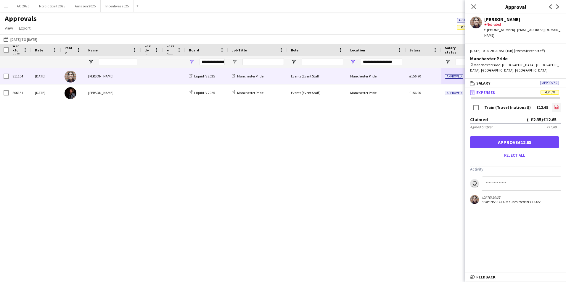
click at [558, 105] on icon "file-image" at bounding box center [556, 107] width 5 height 5
click at [481, 136] on button "Approve £12.65" at bounding box center [514, 142] width 89 height 12
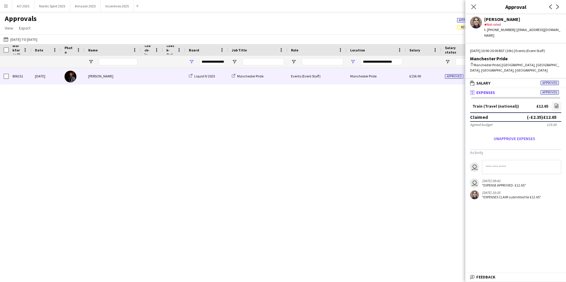
click at [445, 80] on div "Approved" at bounding box center [459, 76] width 36 height 16
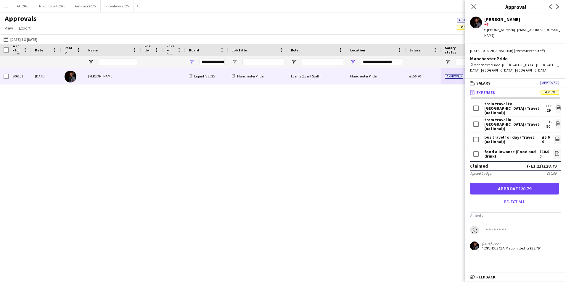
drag, startPoint x: 474, startPoint y: 6, endPoint x: 416, endPoint y: 48, distance: 72.5
click at [474, 6] on icon at bounding box center [473, 6] width 5 height 5
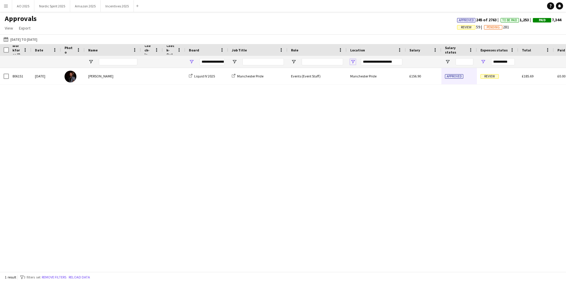
click at [354, 63] on span "Open Filter Menu" at bounding box center [352, 61] width 5 height 5
type input "***"
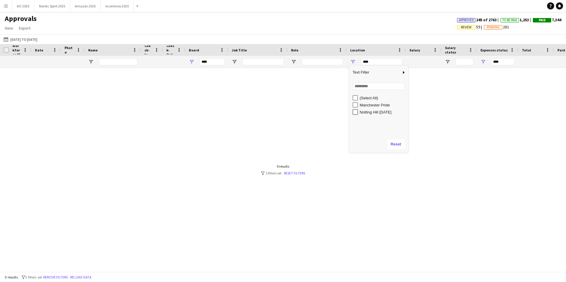
type input "**********"
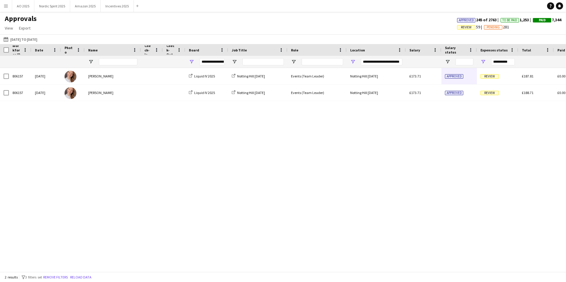
click at [321, 114] on div "806157 [DATE] [PERSON_NAME] Liquid IV 2025 Notting Hill [DATE] Events (Team Lea…" at bounding box center [283, 167] width 566 height 199
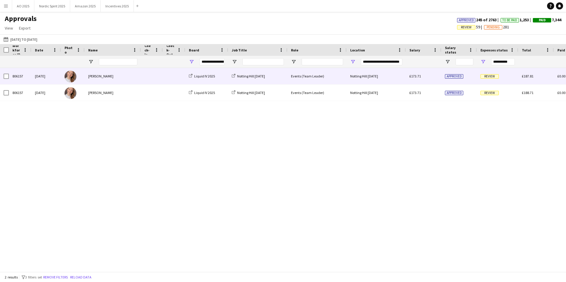
click at [491, 75] on span "Review" at bounding box center [489, 76] width 18 height 4
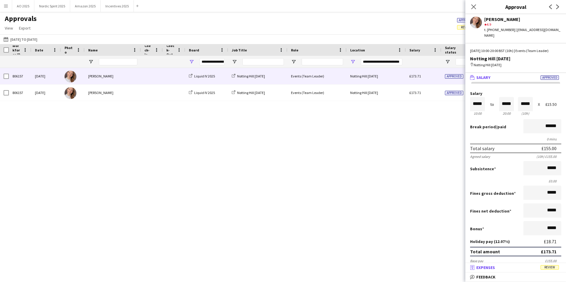
click at [487, 266] on span "Expenses" at bounding box center [485, 267] width 19 height 5
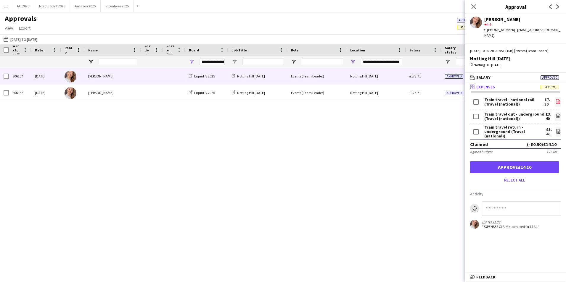
click at [556, 102] on icon at bounding box center [558, 101] width 4 height 4
click at [556, 118] on icon "file-image" at bounding box center [558, 116] width 5 height 5
click at [556, 135] on app-icon "file-image" at bounding box center [558, 132] width 5 height 6
click at [487, 168] on button "Approve £14.10" at bounding box center [514, 167] width 89 height 12
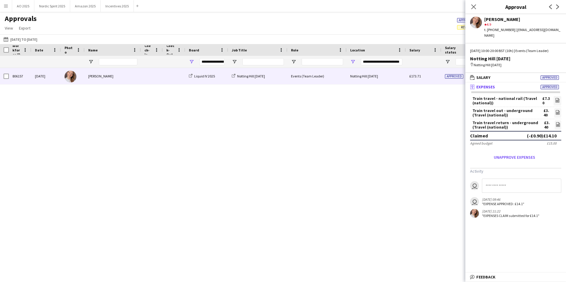
click at [435, 80] on div "£173.71" at bounding box center [424, 76] width 36 height 16
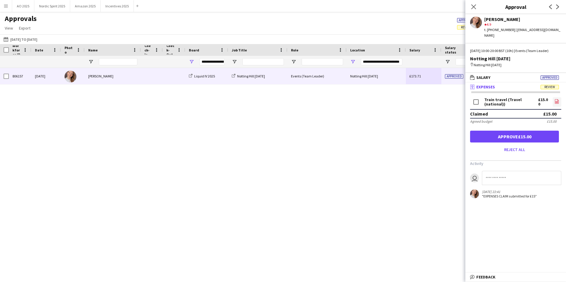
click at [555, 103] on icon "file-image" at bounding box center [556, 101] width 5 height 5
click at [495, 137] on button "Approve £15.00" at bounding box center [514, 137] width 89 height 12
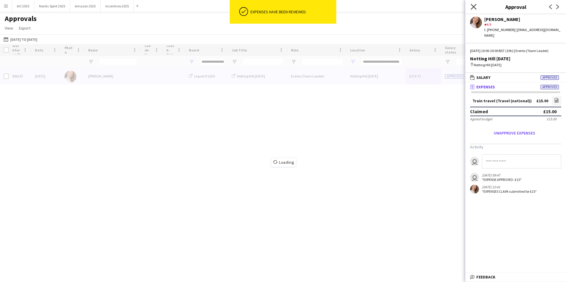
type input "***"
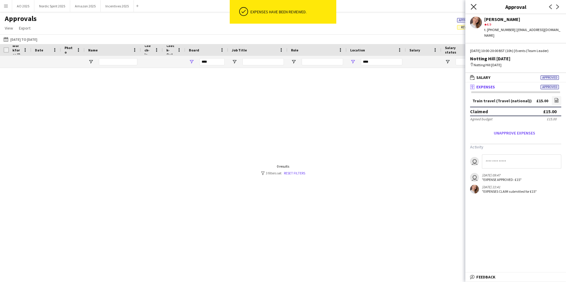
click at [474, 9] on icon "Close pop-in" at bounding box center [474, 7] width 6 height 6
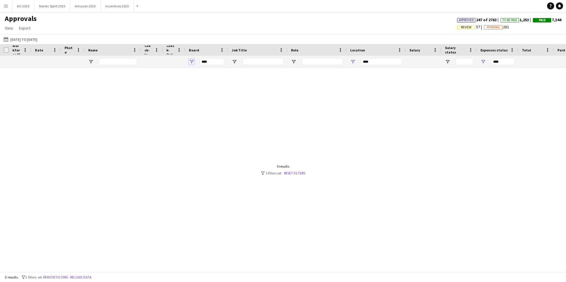
click at [192, 63] on span "Open Filter Menu" at bounding box center [191, 61] width 5 height 5
click at [323, 96] on div at bounding box center [283, 167] width 566 height 199
click at [351, 62] on span "Open Filter Menu" at bounding box center [352, 61] width 5 height 5
type input "**********"
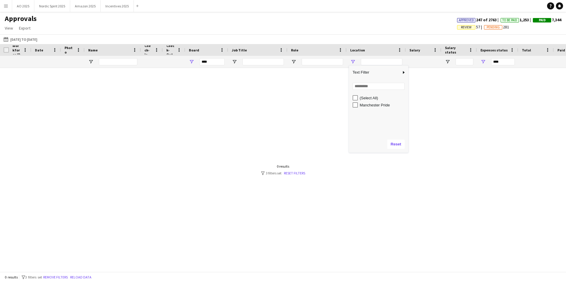
type input "**********"
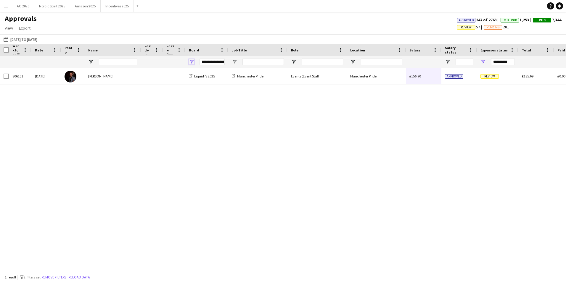
click at [191, 60] on span "Open Filter Menu" at bounding box center [191, 61] width 5 height 5
type input "***"
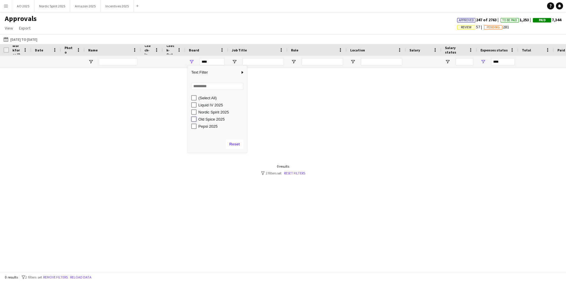
type input "**********"
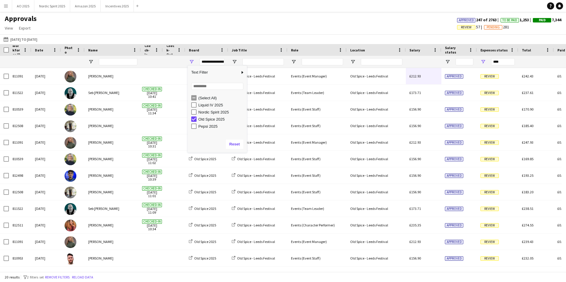
type input "**********"
type input "***"
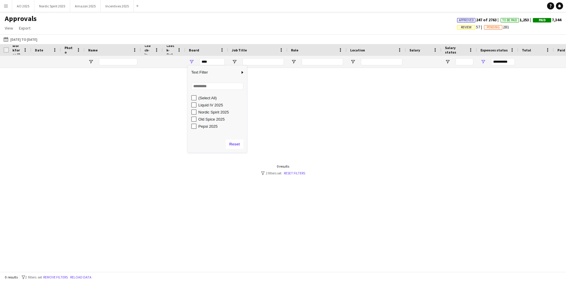
type input "***"
click at [207, 119] on div "Old Spice 2025" at bounding box center [221, 119] width 47 height 4
type input "**********"
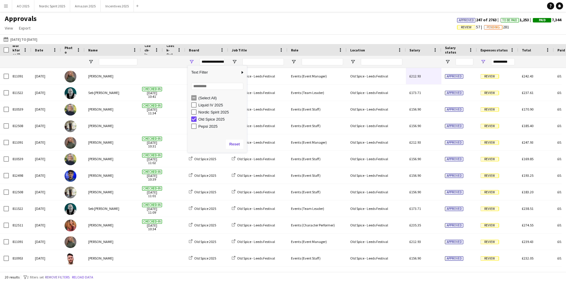
click at [453, 39] on div "[DATE] to [DATE] [DATE] to [DATE] [DATE] This Week This Month [DATE] Last Week …" at bounding box center [283, 39] width 566 height 10
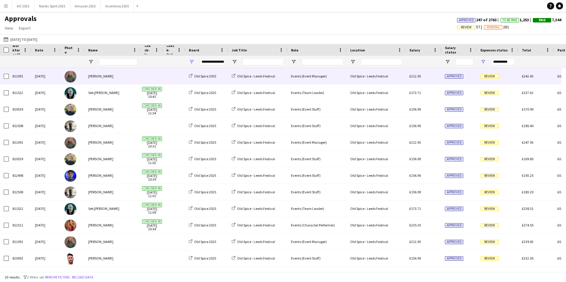
click at [495, 75] on span "Review" at bounding box center [489, 76] width 18 height 4
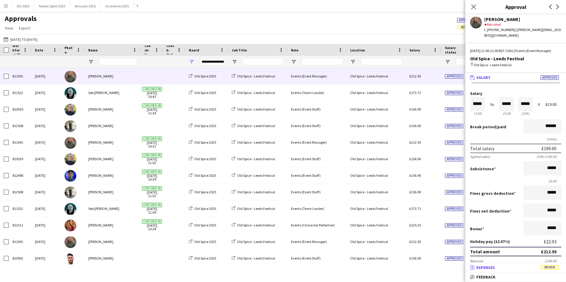
click at [514, 266] on mat-panel-title "receipt Expenses Review" at bounding box center [514, 267] width 98 height 5
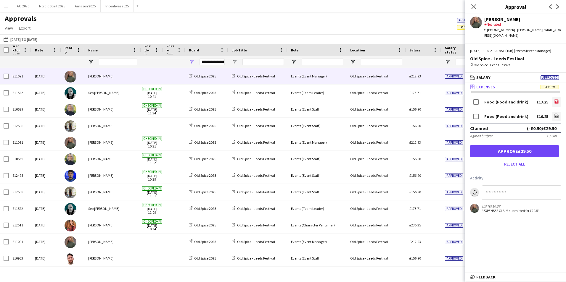
click at [554, 101] on icon "file-image" at bounding box center [556, 101] width 5 height 5
click at [554, 116] on icon "file-image" at bounding box center [556, 116] width 5 height 5
click at [492, 155] on button "Approve £29.50" at bounding box center [514, 151] width 89 height 12
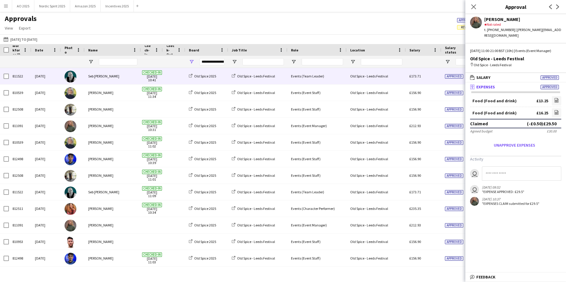
click at [432, 80] on div "£173.71" at bounding box center [424, 76] width 36 height 16
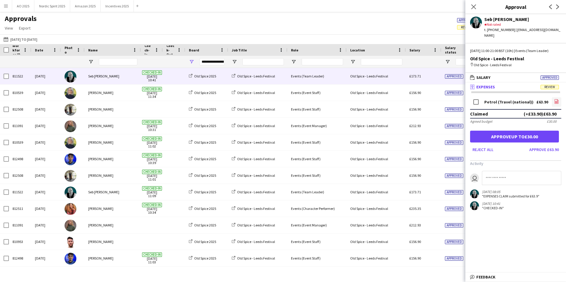
click at [557, 99] on icon at bounding box center [557, 101] width 4 height 4
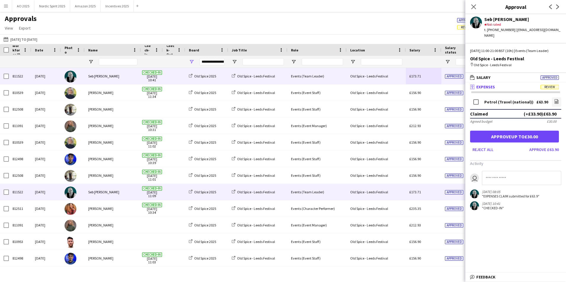
click at [407, 197] on div "£173.71" at bounding box center [424, 192] width 36 height 16
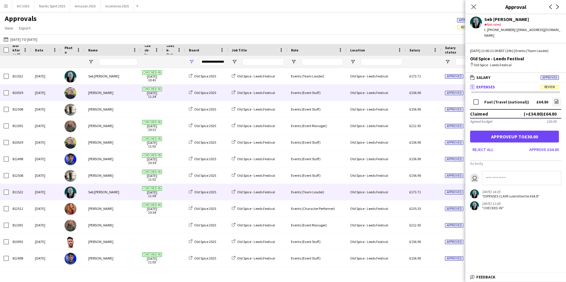
click at [395, 96] on div "Old Spice - Leeds Festival" at bounding box center [376, 93] width 59 height 16
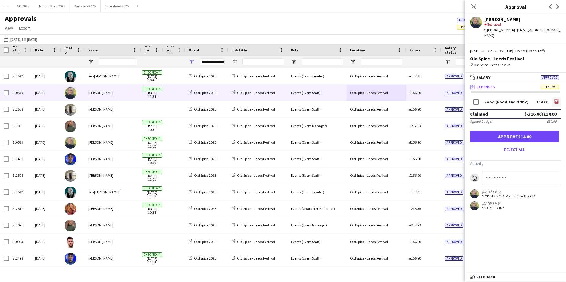
click at [556, 99] on icon "file-image" at bounding box center [556, 101] width 5 height 5
click at [478, 131] on button "Approve £14.00" at bounding box center [514, 137] width 89 height 12
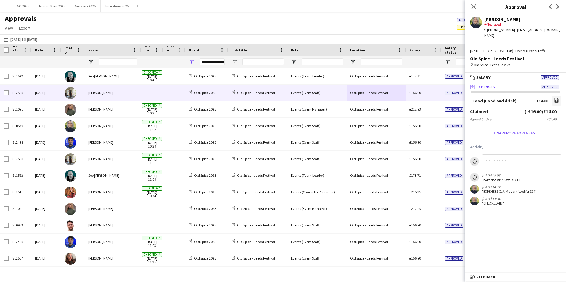
click at [429, 92] on div "£156.90" at bounding box center [424, 93] width 36 height 16
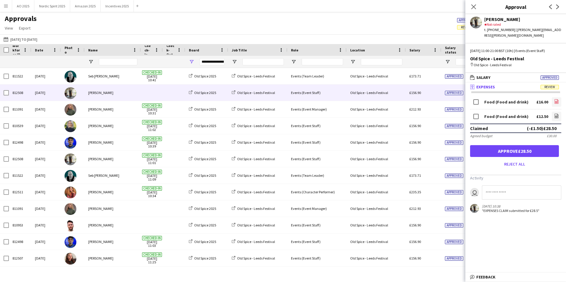
click at [557, 99] on app-icon "file-image" at bounding box center [556, 102] width 5 height 6
click at [558, 114] on icon "file-image" at bounding box center [556, 116] width 5 height 5
click at [490, 145] on button "Approve £28.50" at bounding box center [514, 151] width 89 height 12
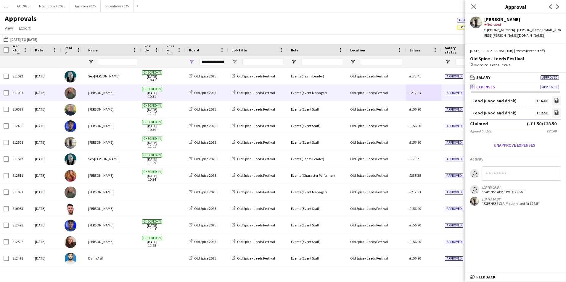
click at [389, 94] on div "Old Spice - Leeds Festival" at bounding box center [376, 93] width 59 height 16
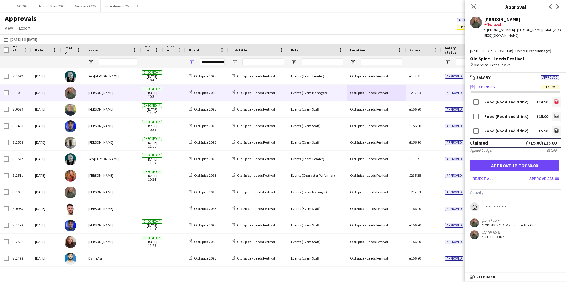
click at [556, 104] on icon "file-image" at bounding box center [556, 101] width 5 height 5
click at [556, 117] on icon at bounding box center [556, 117] width 2 height 2
click at [558, 135] on link "file-image" at bounding box center [556, 130] width 9 height 9
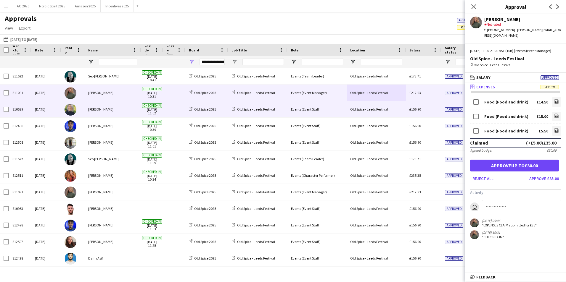
click at [382, 109] on div "Old Spice - Leeds Festival" at bounding box center [376, 109] width 59 height 16
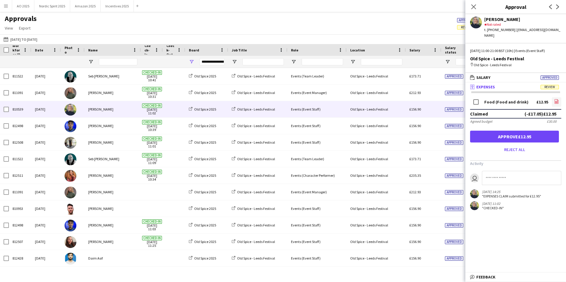
click at [556, 102] on icon at bounding box center [556, 103] width 2 height 2
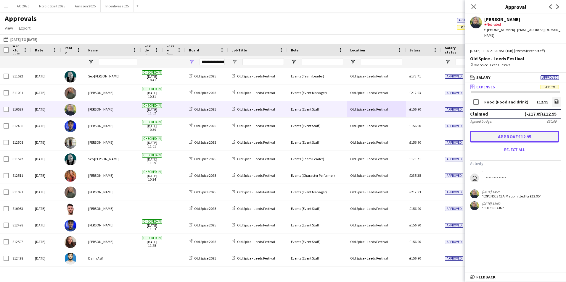
click at [500, 134] on button "Approve £12.95" at bounding box center [514, 137] width 89 height 12
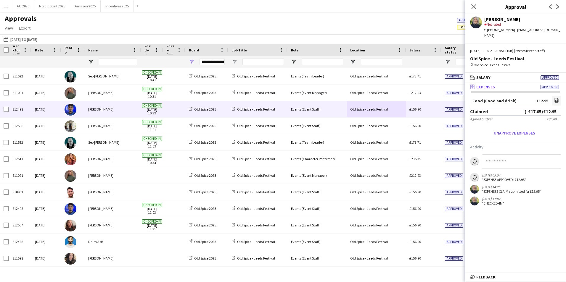
click at [405, 110] on div "Old Spice - Leeds Festival" at bounding box center [376, 109] width 59 height 16
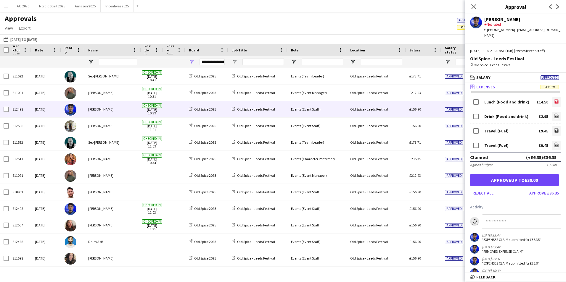
click at [554, 99] on icon "file-image" at bounding box center [556, 101] width 5 height 5
click at [554, 114] on icon "file-image" at bounding box center [556, 116] width 5 height 5
click at [552, 126] on link "file-image" at bounding box center [556, 130] width 9 height 9
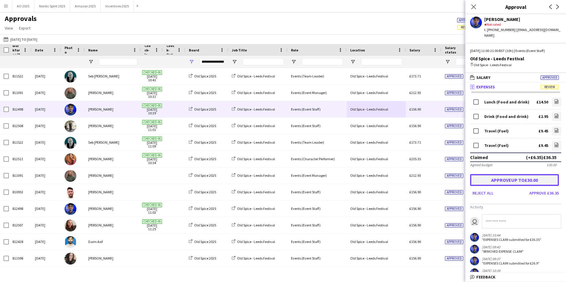
click at [500, 180] on button "Approve up to £30.00" at bounding box center [514, 180] width 89 height 12
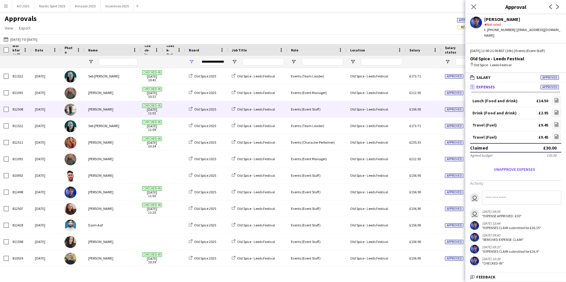
click at [400, 112] on div "Old Spice - Leeds Festival" at bounding box center [376, 109] width 59 height 16
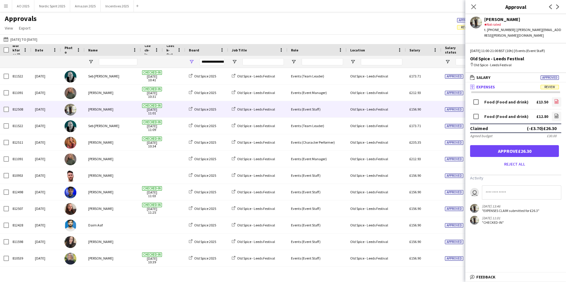
click at [558, 99] on icon at bounding box center [557, 101] width 4 height 4
click at [559, 112] on link "file-image" at bounding box center [556, 116] width 9 height 9
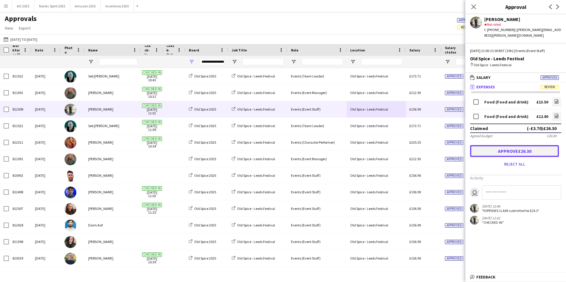
click at [496, 145] on button "Approve £26.30" at bounding box center [514, 151] width 89 height 12
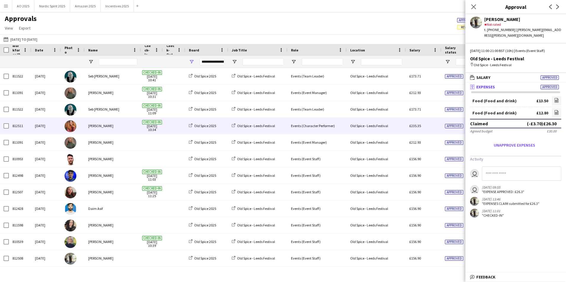
click at [400, 125] on div "Old Spice - Leeds Festival" at bounding box center [376, 126] width 59 height 16
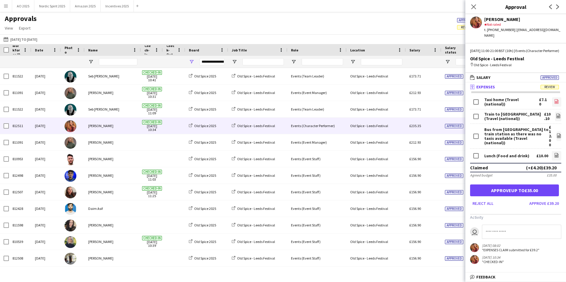
click at [554, 102] on link "file-image" at bounding box center [556, 101] width 9 height 9
click at [556, 117] on icon "file-image" at bounding box center [558, 116] width 5 height 5
click at [559, 134] on app-icon "file-image" at bounding box center [558, 136] width 5 height 6
click at [555, 153] on app-icon "file-image" at bounding box center [556, 156] width 5 height 6
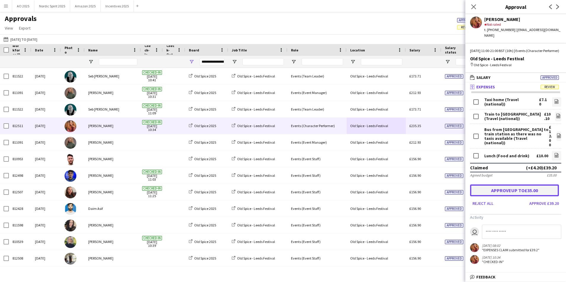
click at [515, 185] on button "Approve up to £35.00" at bounding box center [514, 191] width 89 height 12
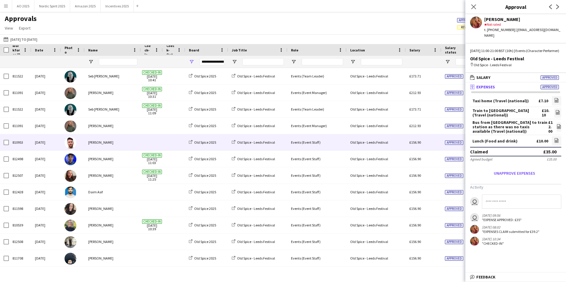
click at [400, 145] on div "Old Spice - Leeds Festival" at bounding box center [376, 142] width 59 height 16
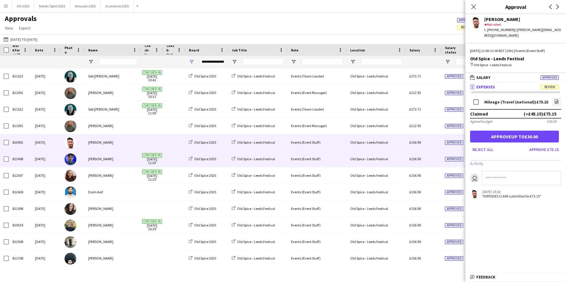
click at [407, 161] on div "£156.90" at bounding box center [424, 159] width 36 height 16
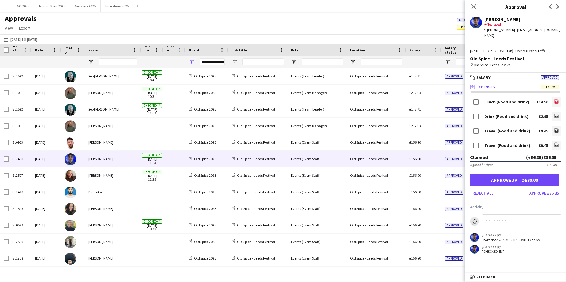
click at [555, 99] on app-icon "file-image" at bounding box center [556, 102] width 5 height 6
click at [556, 114] on icon "file-image" at bounding box center [556, 116] width 5 height 5
click at [554, 128] on link "file-image" at bounding box center [556, 130] width 9 height 9
click at [505, 174] on button "Approve up to £30.00" at bounding box center [514, 180] width 89 height 12
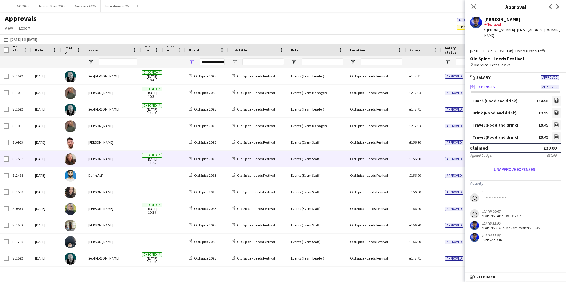
click at [401, 160] on div "Old Spice - Leeds Festival" at bounding box center [376, 159] width 59 height 16
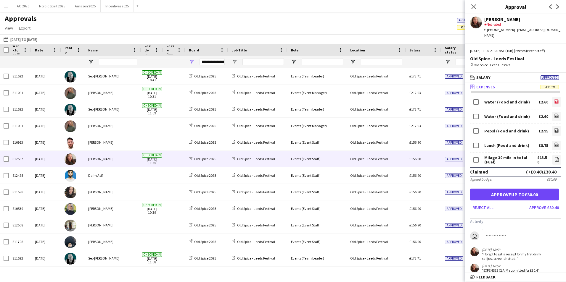
click at [555, 99] on icon at bounding box center [557, 101] width 4 height 4
click at [554, 114] on icon "file-image" at bounding box center [556, 116] width 5 height 5
click at [554, 99] on icon "file-image" at bounding box center [556, 101] width 5 height 5
click at [552, 112] on link "file-image" at bounding box center [556, 116] width 9 height 9
click at [554, 99] on app-icon "file-image" at bounding box center [556, 102] width 5 height 6
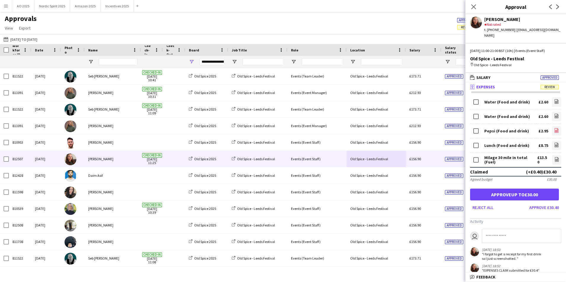
click at [555, 131] on icon at bounding box center [556, 132] width 2 height 2
click at [557, 143] on form "Water (Food and drink) £2.60 file-image Water (Food and drink) £2.60 file-image…" at bounding box center [515, 154] width 101 height 116
click at [554, 143] on icon "file-image" at bounding box center [556, 145] width 5 height 5
click at [554, 157] on icon "file-image" at bounding box center [556, 159] width 5 height 5
click at [506, 189] on button "Approve up to £30.00" at bounding box center [514, 195] width 89 height 12
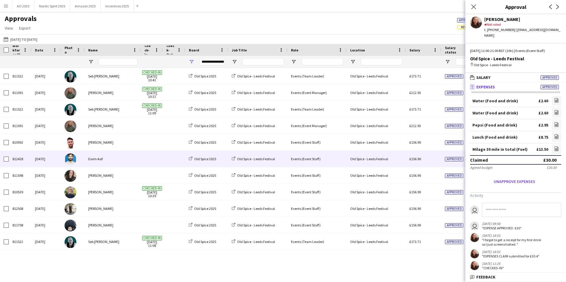
click at [429, 158] on div "£156.90" at bounding box center [424, 159] width 36 height 16
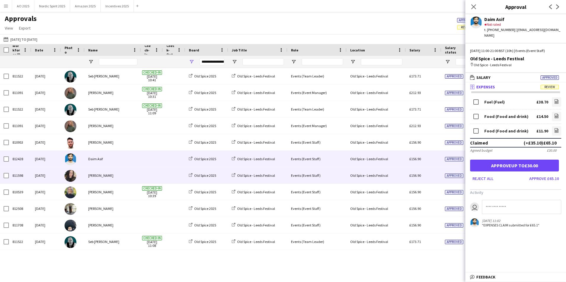
click at [427, 181] on div "£156.90" at bounding box center [424, 176] width 36 height 16
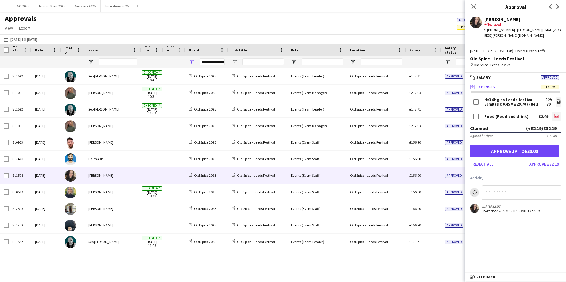
click at [556, 114] on icon "file-image" at bounding box center [556, 116] width 5 height 5
click at [506, 145] on button "Approve up to £30.00" at bounding box center [514, 151] width 89 height 12
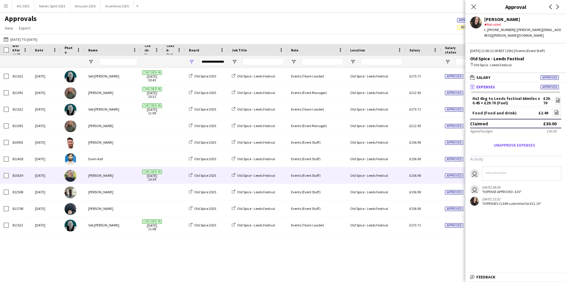
click at [347, 173] on div "Old Spice - Leeds Festival" at bounding box center [376, 176] width 59 height 16
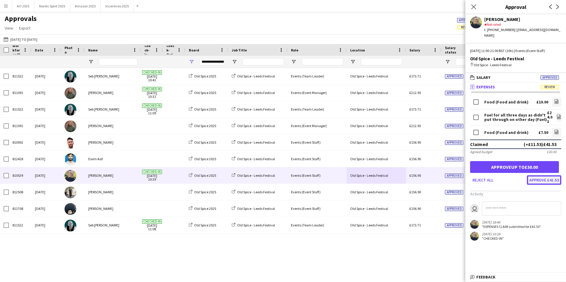
click at [536, 176] on button "Approve £41.53" at bounding box center [544, 180] width 34 height 9
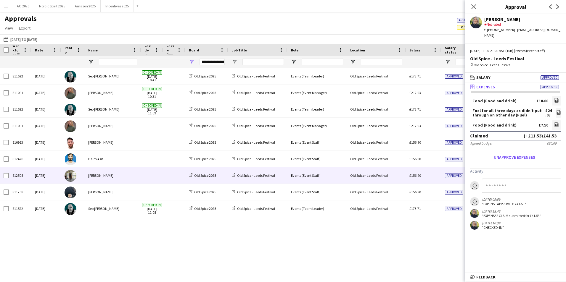
click at [437, 179] on div "£156.90" at bounding box center [424, 176] width 36 height 16
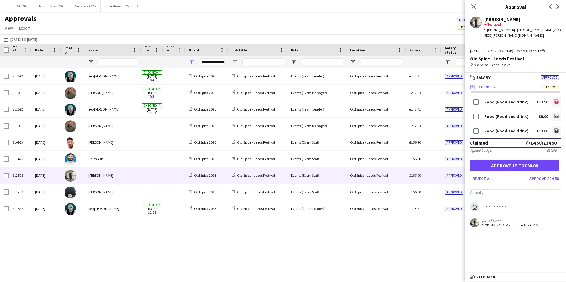
click at [558, 99] on icon at bounding box center [557, 101] width 4 height 4
click at [555, 114] on app-icon "file-image" at bounding box center [556, 117] width 5 height 6
click at [557, 129] on app-icon "file-image" at bounding box center [556, 131] width 5 height 6
click at [515, 161] on button "Approve up to £30.00" at bounding box center [514, 166] width 89 height 12
